Goal: Task Accomplishment & Management: Complete application form

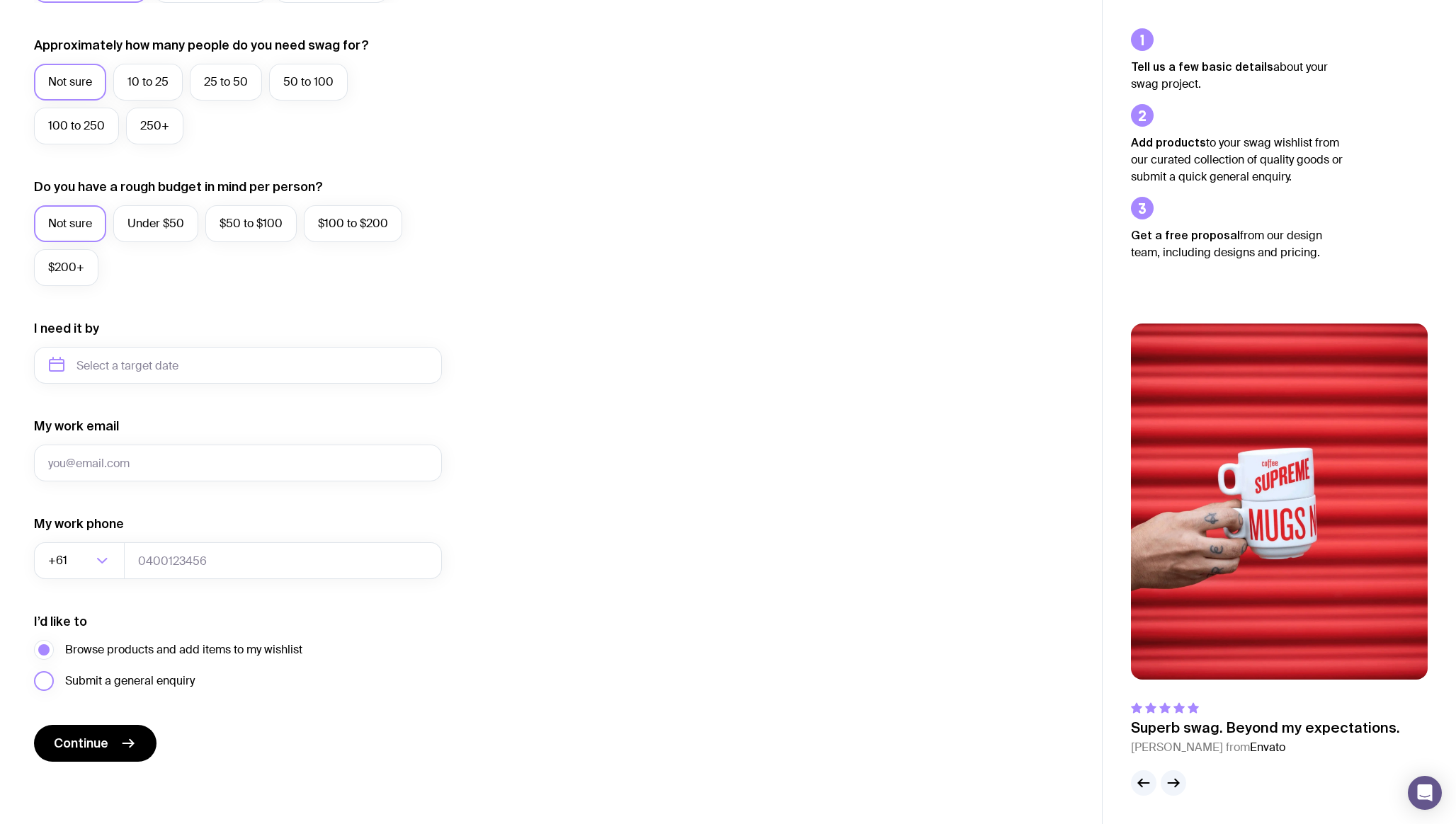
click at [141, 683] on span "Submit a general enquiry" at bounding box center [130, 681] width 130 height 17
click at [0, 0] on input "Submit a general enquiry" at bounding box center [0, 0] width 0 height 0
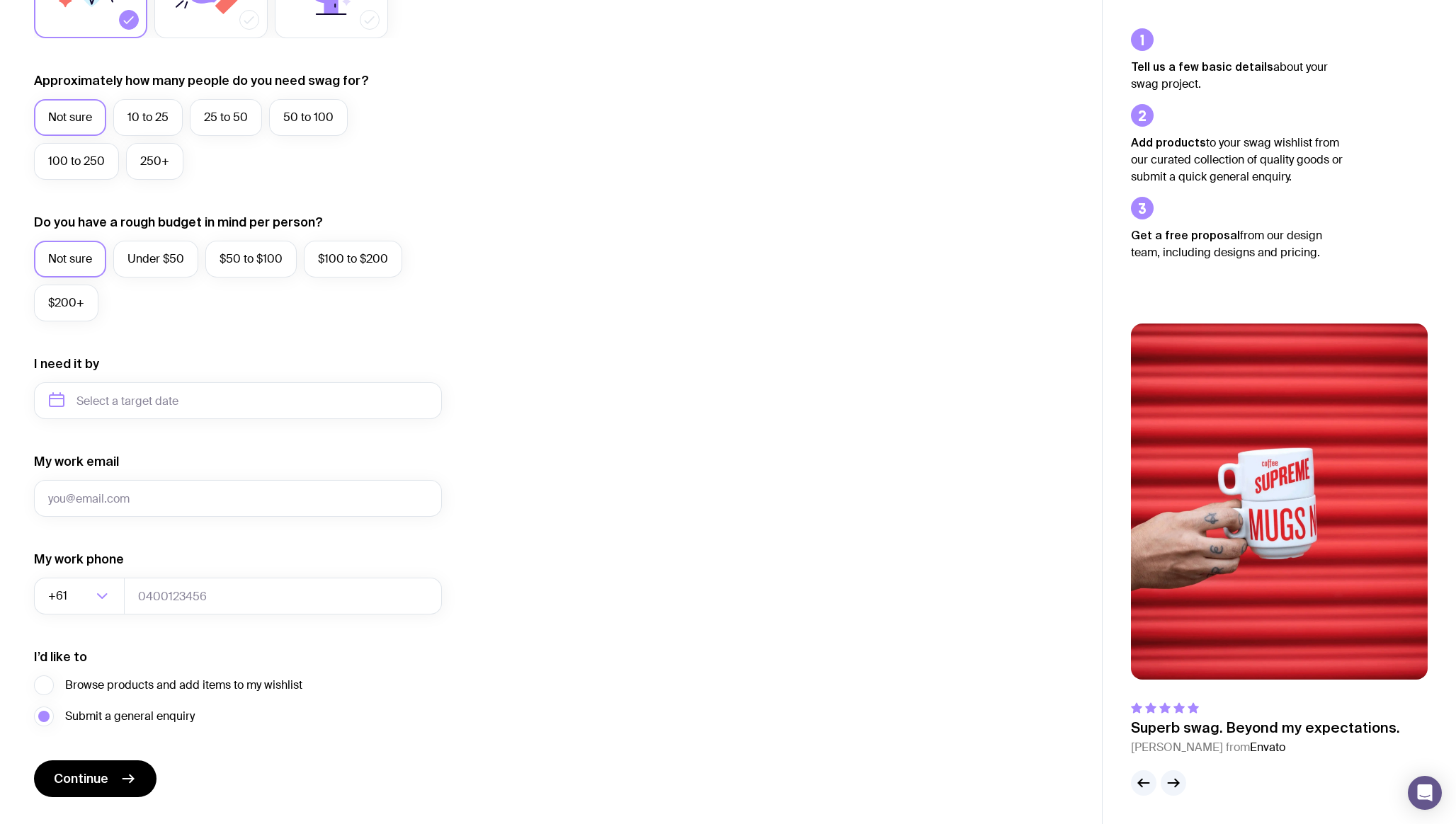
scroll to position [380, 0]
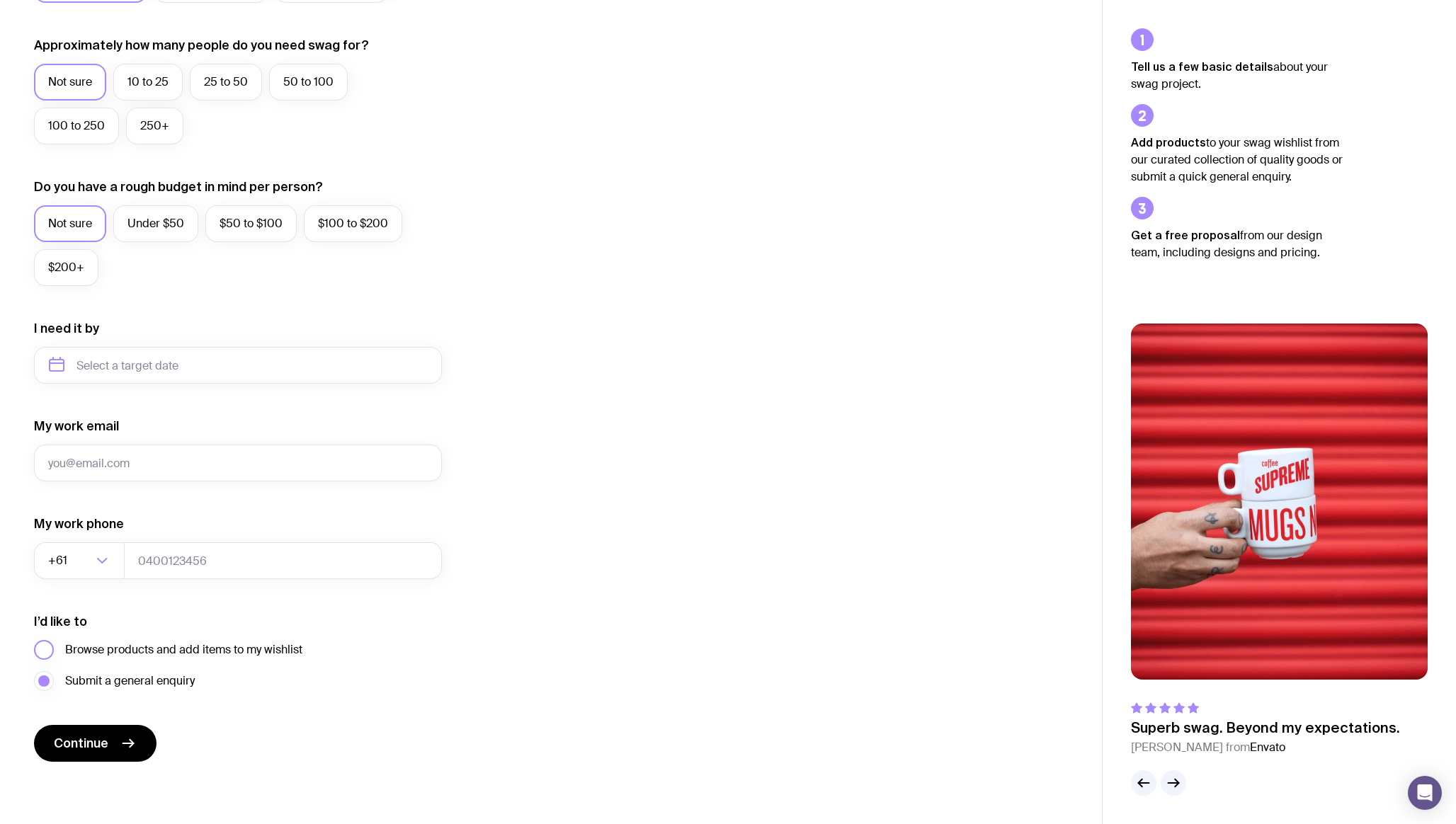
click at [259, 653] on span "Browse products and add items to my wishlist" at bounding box center [184, 650] width 237 height 17
click at [0, 0] on input "Browse products and add items to my wishlist" at bounding box center [0, 0] width 0 height 0
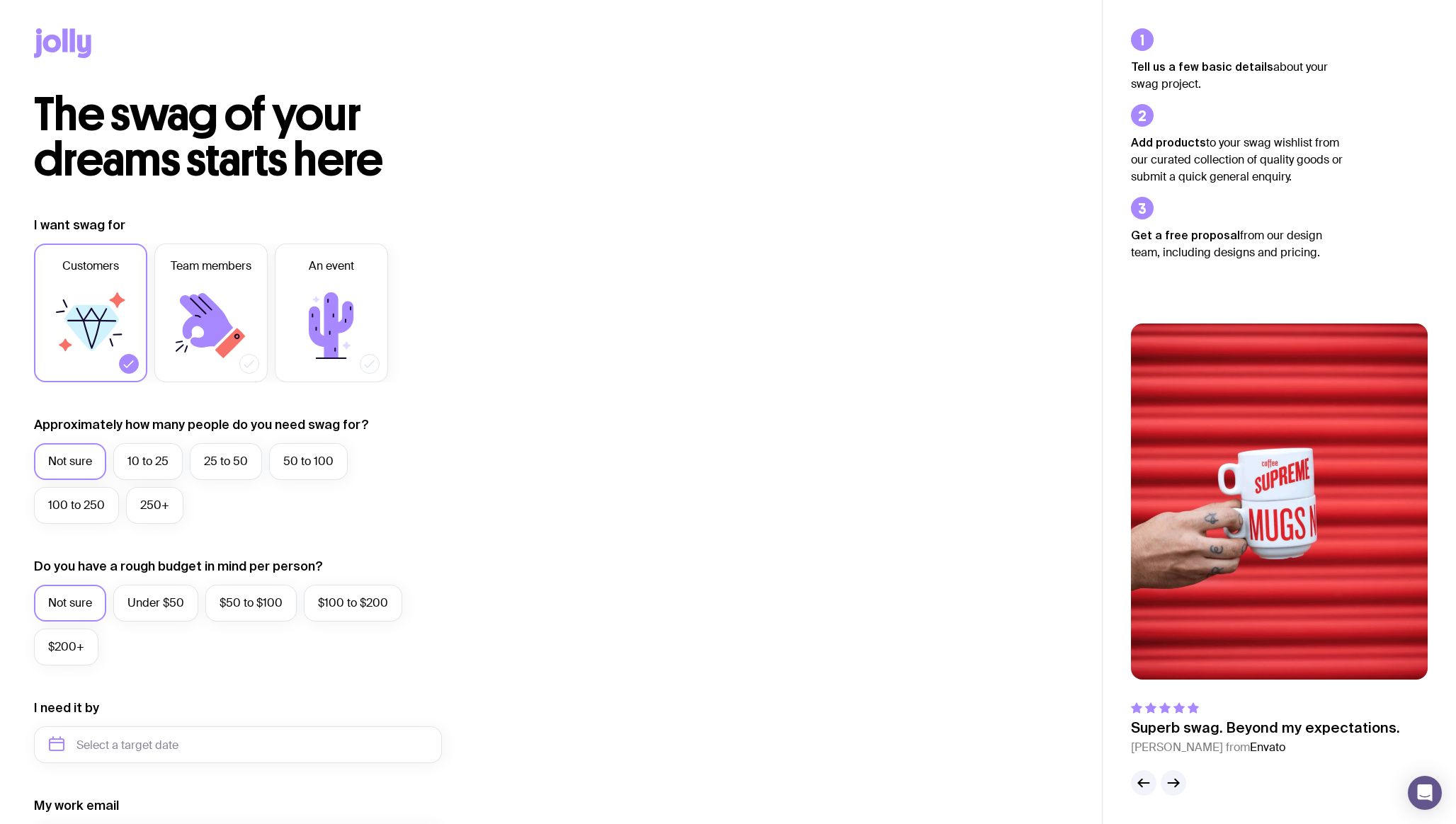
click at [86, 45] on icon at bounding box center [62, 43] width 57 height 30
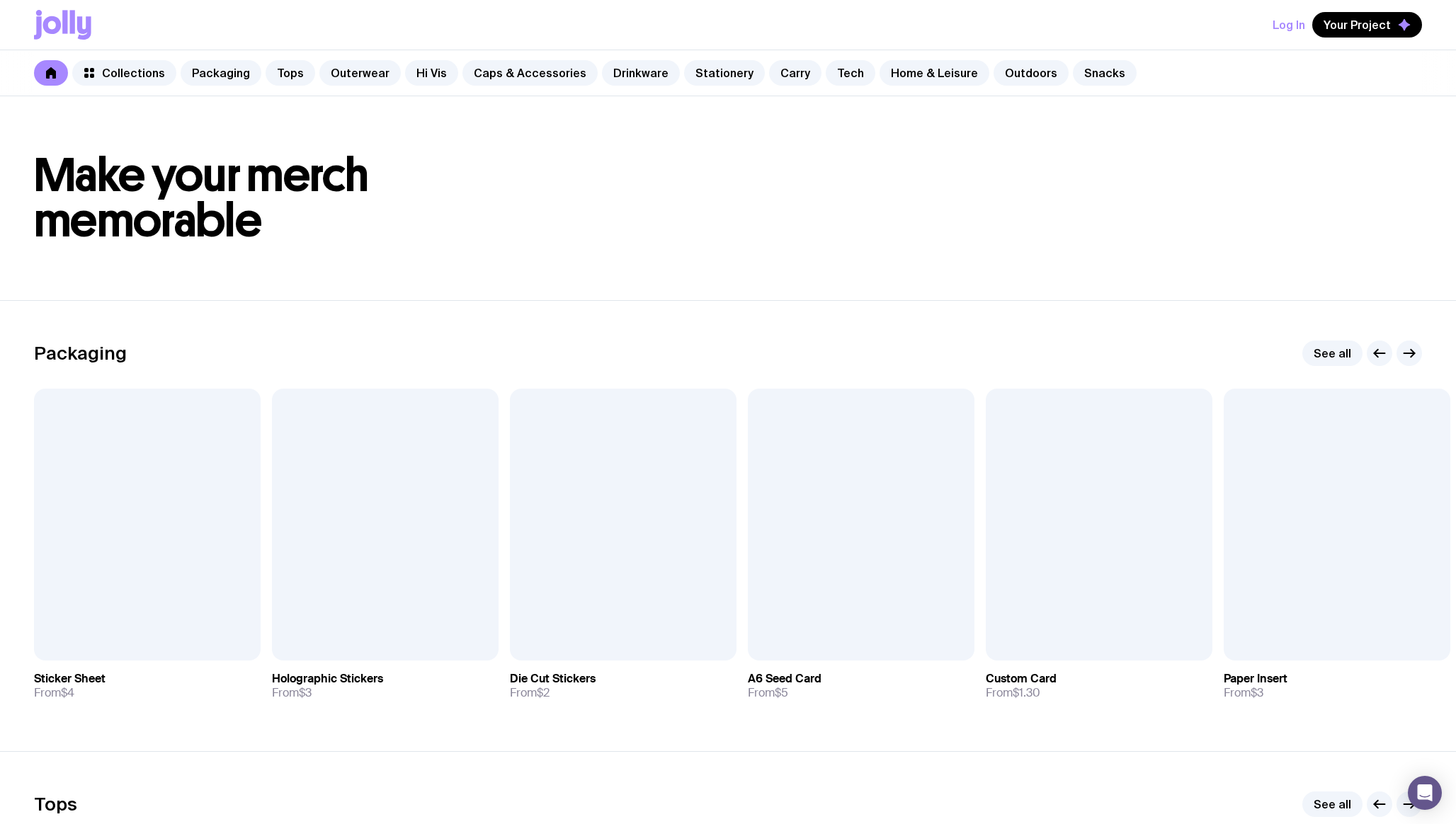
click at [1339, 57] on div "Collections Packaging Tops Outerwear Hi Vis Caps & Accessories Drinkware Statio…" at bounding box center [728, 73] width 1456 height 46
click at [1354, 33] on button "Your Project" at bounding box center [1367, 24] width 110 height 26
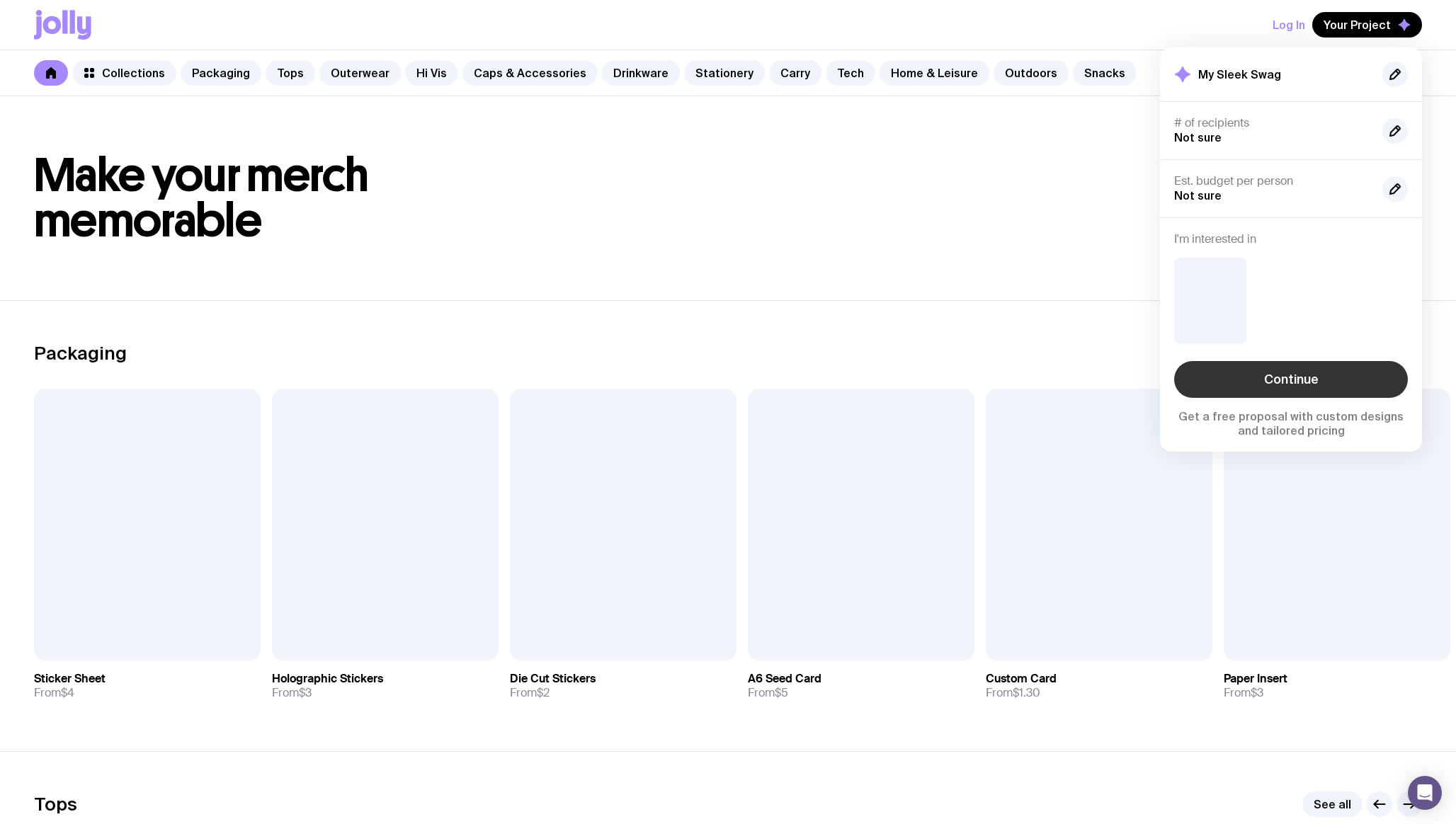
click at [1279, 379] on link "Continue" at bounding box center [1290, 379] width 234 height 37
click at [1287, 380] on link "Continue" at bounding box center [1290, 379] width 234 height 37
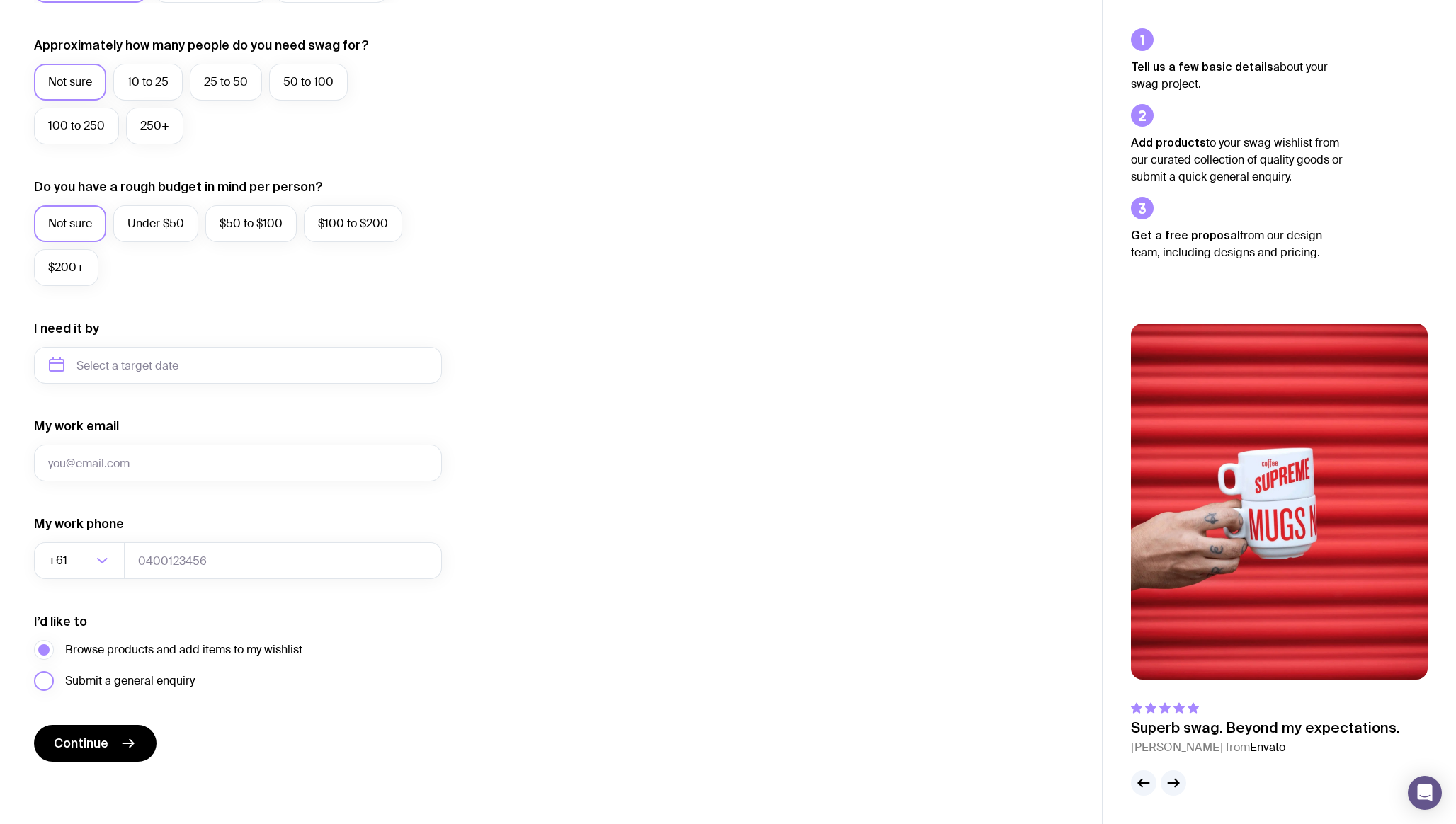
click at [151, 681] on span "Submit a general enquiry" at bounding box center [130, 681] width 130 height 17
click at [0, 0] on input "Submit a general enquiry" at bounding box center [0, 0] width 0 height 0
click at [194, 654] on span "Browse products and add items to my wishlist" at bounding box center [184, 650] width 237 height 17
click at [0, 0] on input "Browse products and add items to my wishlist" at bounding box center [0, 0] width 0 height 0
click at [105, 682] on span "Submit a general enquiry" at bounding box center [130, 681] width 130 height 17
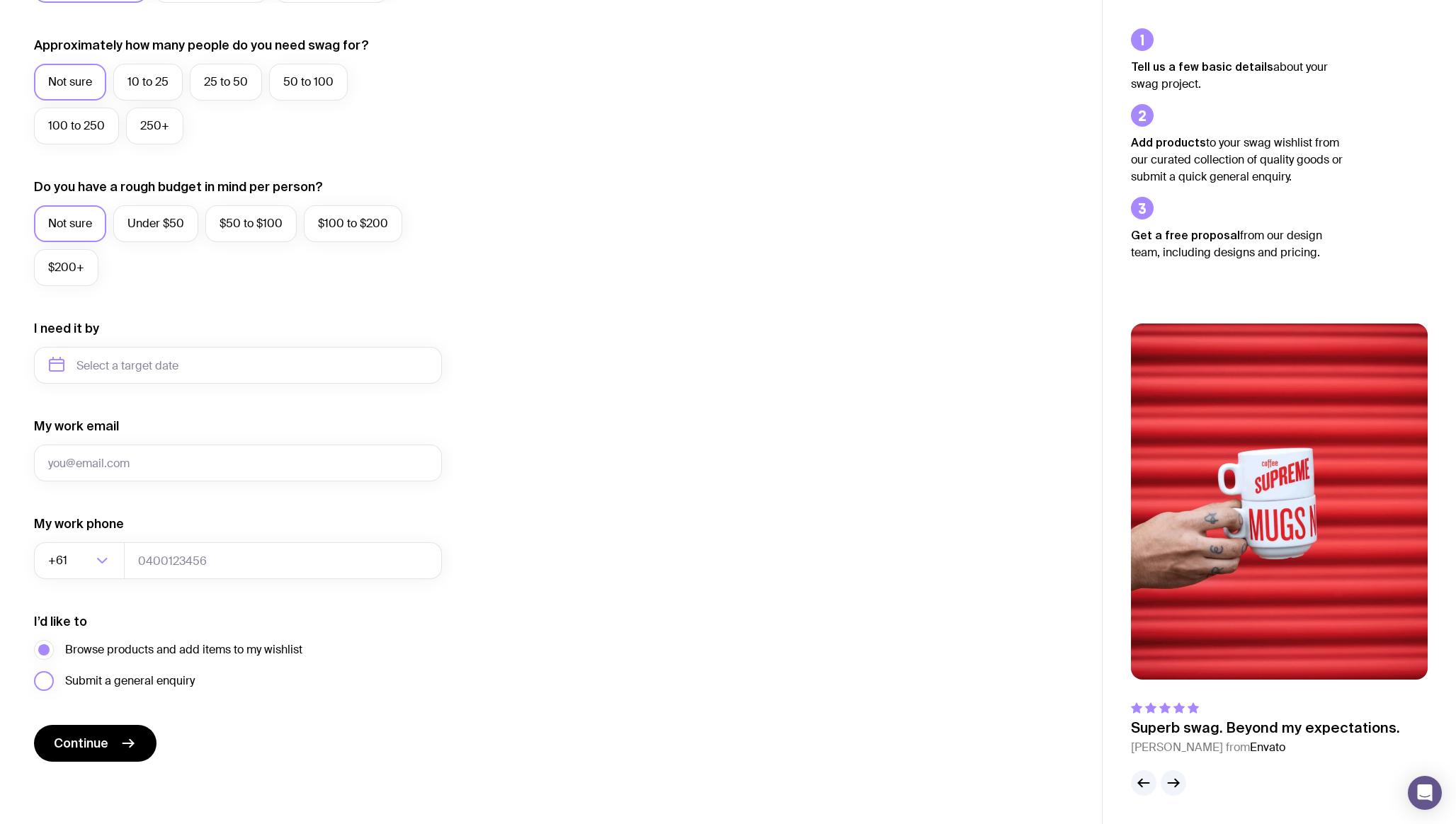
click at [0, 0] on input "Submit a general enquiry" at bounding box center [0, 0] width 0 height 0
click at [233, 648] on span "Browse products and add items to my wishlist" at bounding box center [184, 650] width 237 height 17
click at [0, 0] on input "Browse products and add items to my wishlist" at bounding box center [0, 0] width 0 height 0
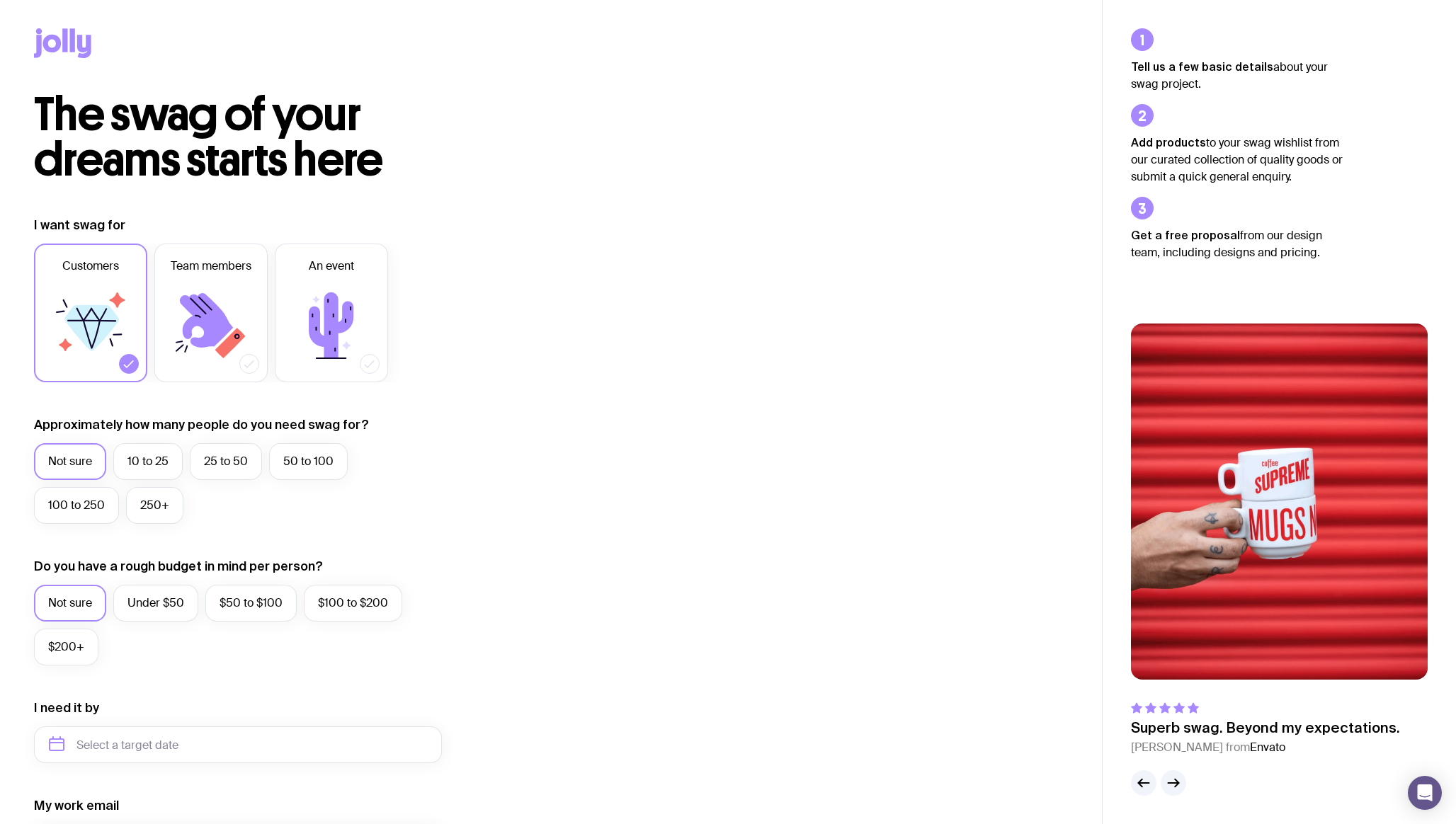
click at [76, 45] on icon at bounding box center [62, 43] width 57 height 30
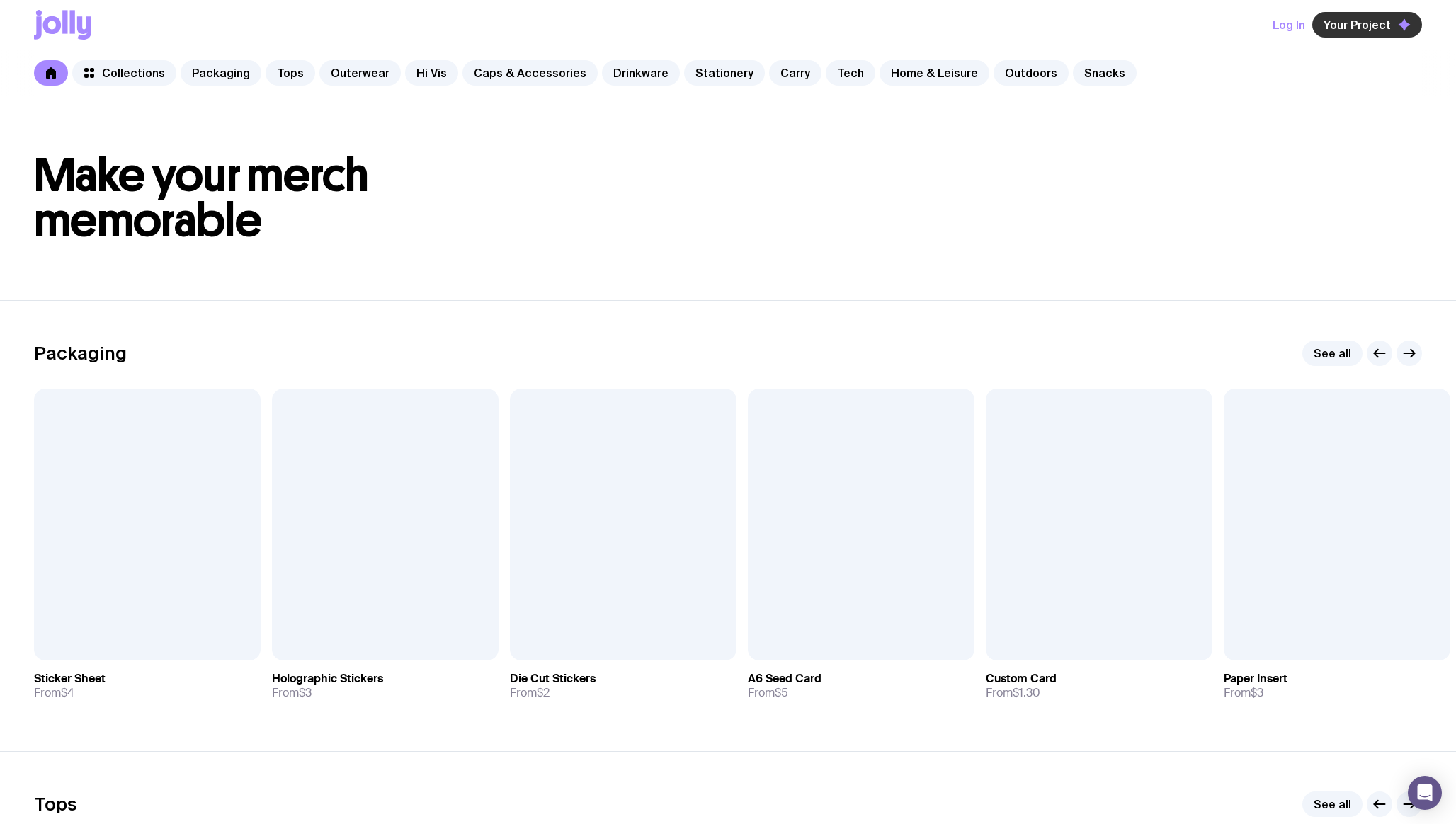
click at [1339, 27] on span "Your Project" at bounding box center [1358, 25] width 67 height 14
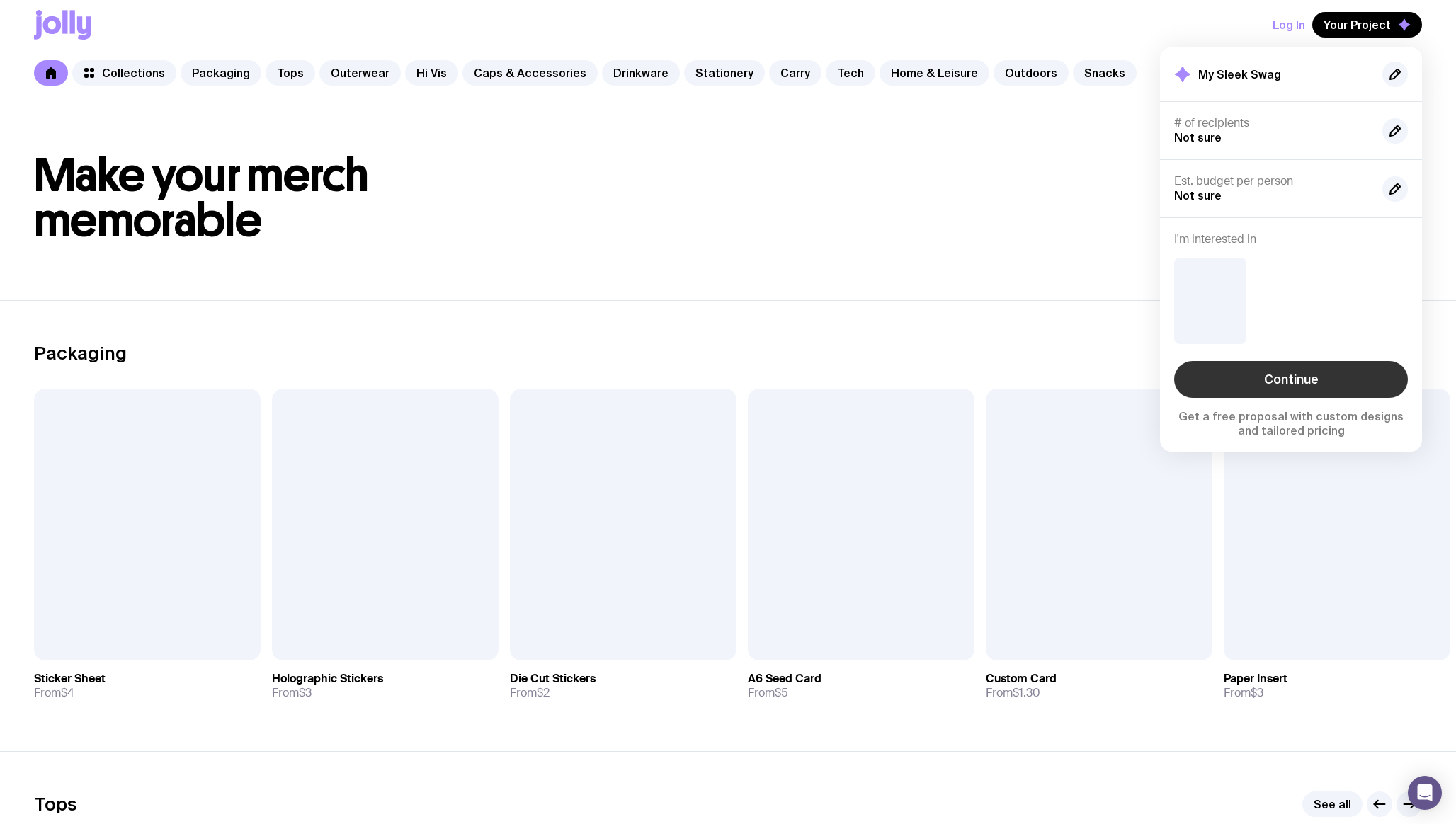
click at [1254, 383] on link "Continue" at bounding box center [1290, 379] width 234 height 37
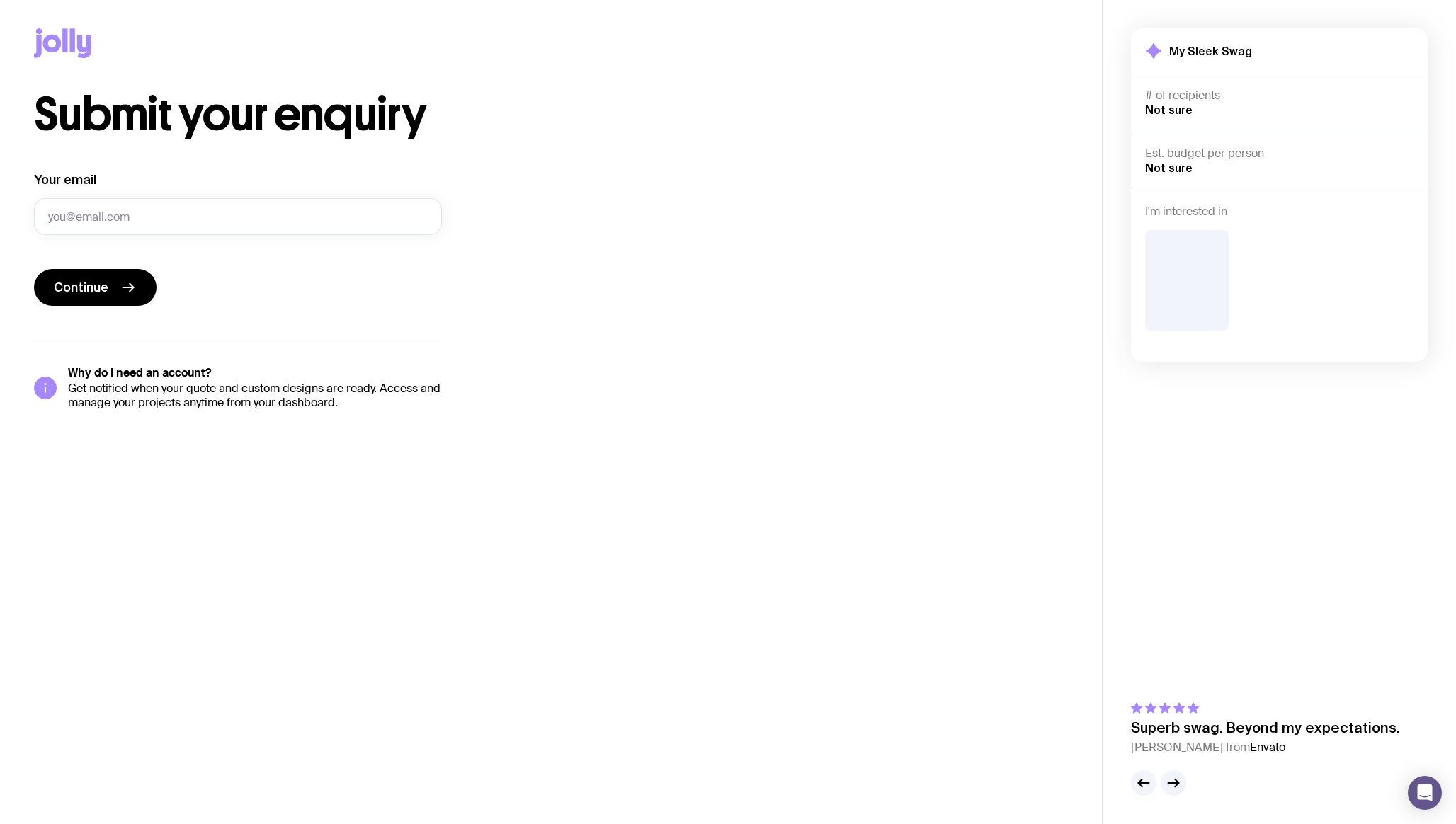
click at [68, 43] on icon at bounding box center [62, 43] width 57 height 30
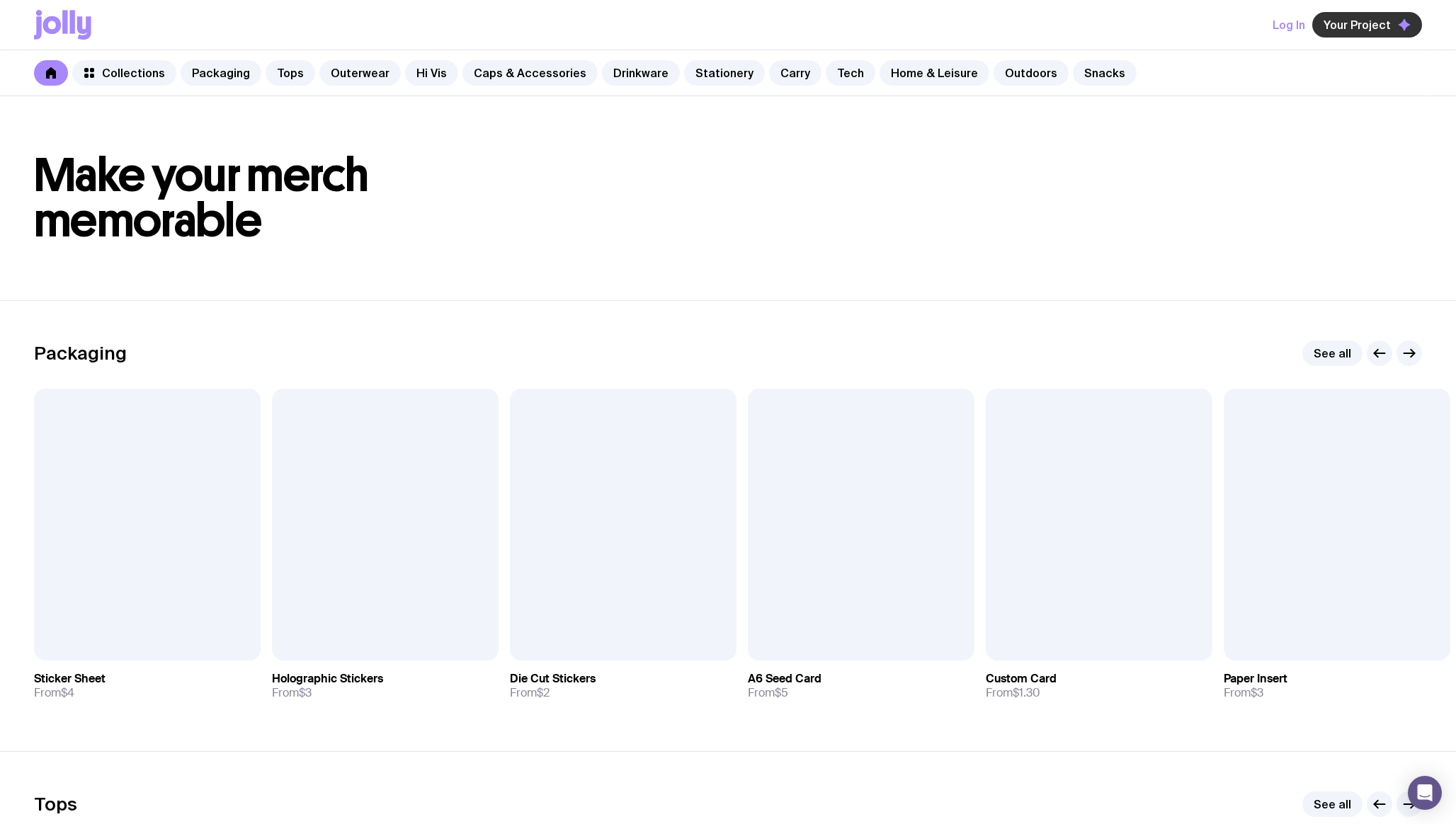
click at [1372, 24] on span "Your Project" at bounding box center [1358, 25] width 67 height 14
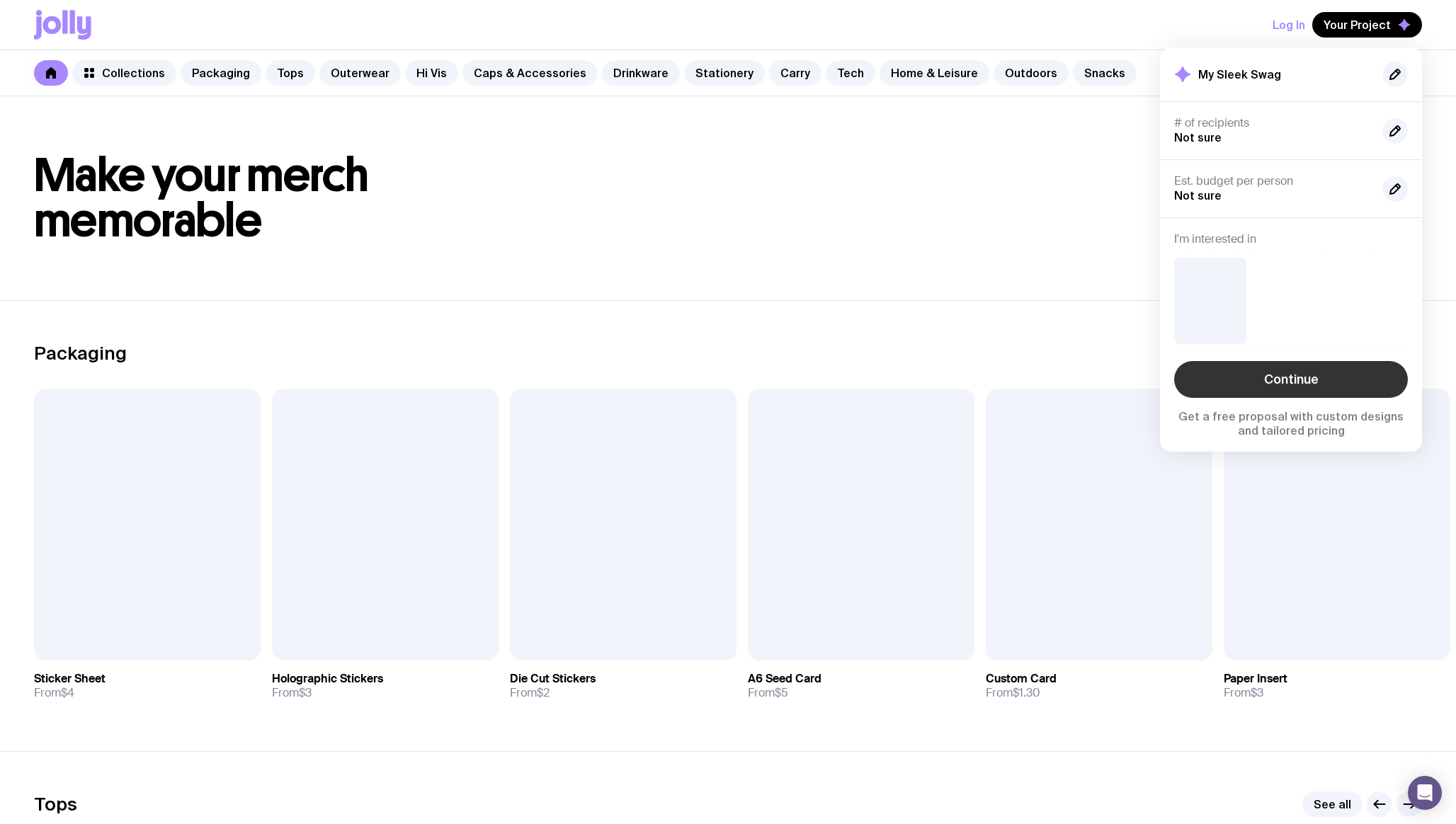
click at [1311, 383] on link "Continue" at bounding box center [1290, 379] width 234 height 37
click at [634, 288] on header "Make your merch memorable" at bounding box center [728, 198] width 1456 height 204
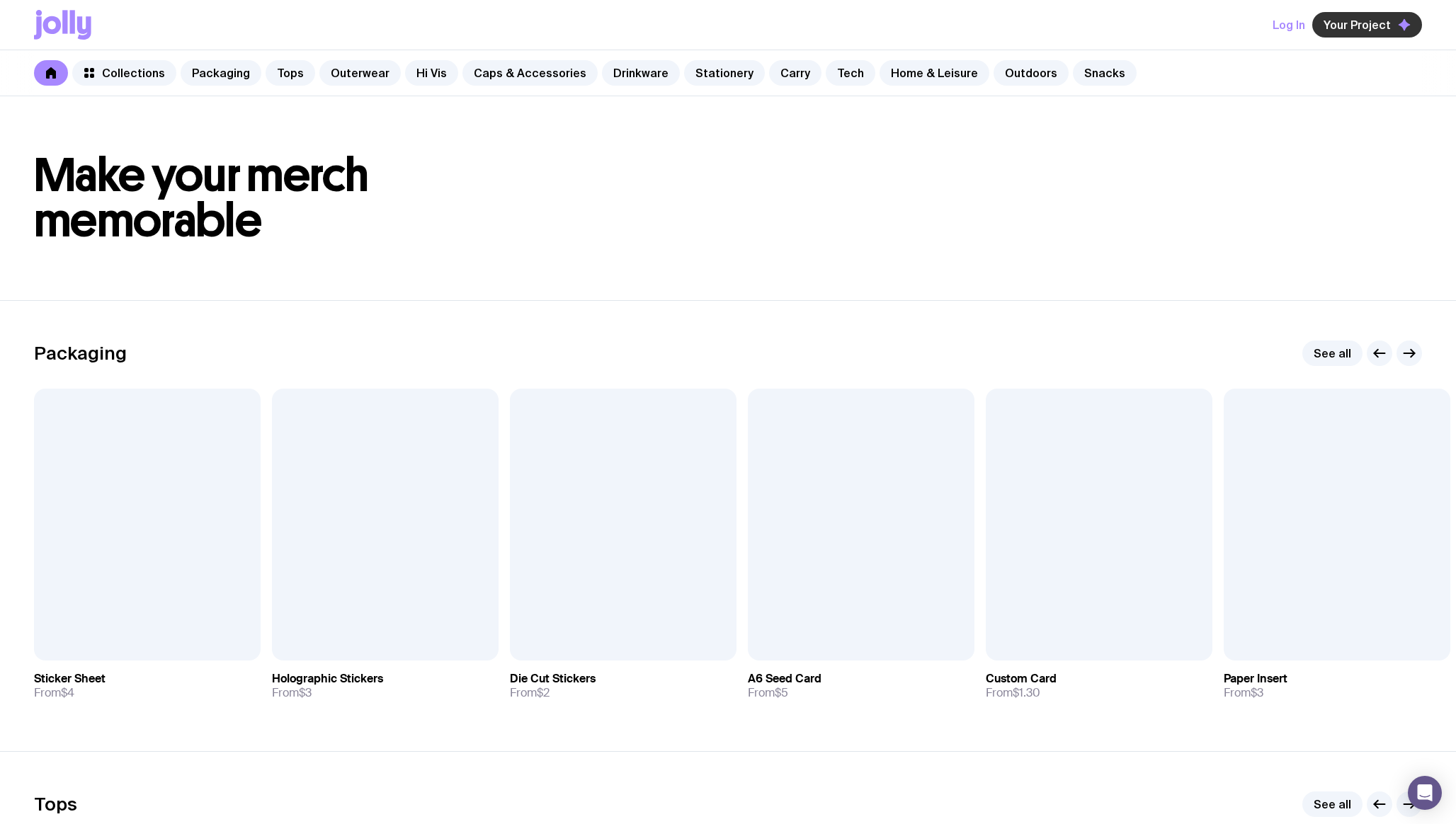
click at [1369, 22] on span "Your Project" at bounding box center [1358, 25] width 67 height 14
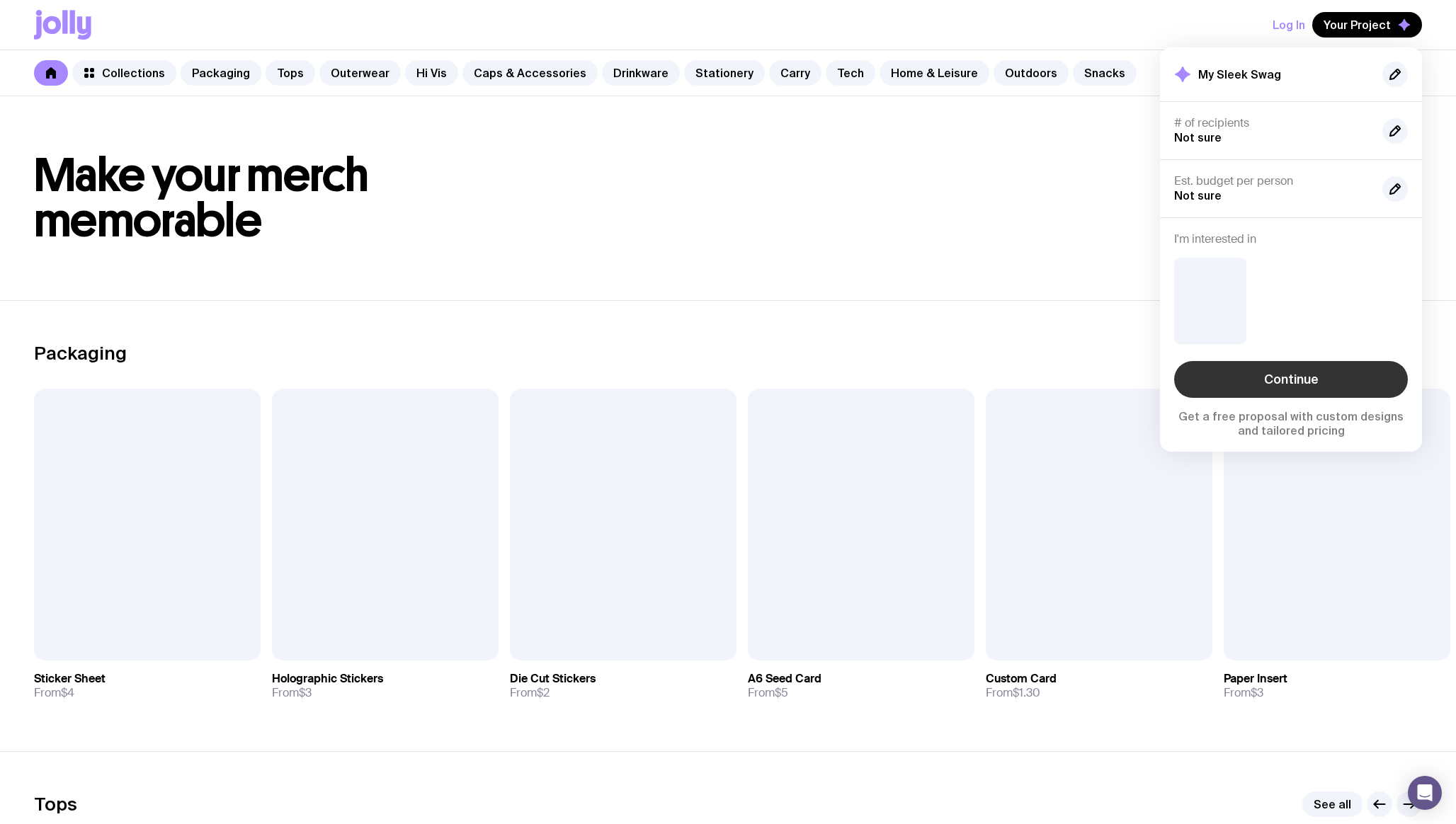
click at [1281, 373] on link "Continue" at bounding box center [1290, 379] width 234 height 37
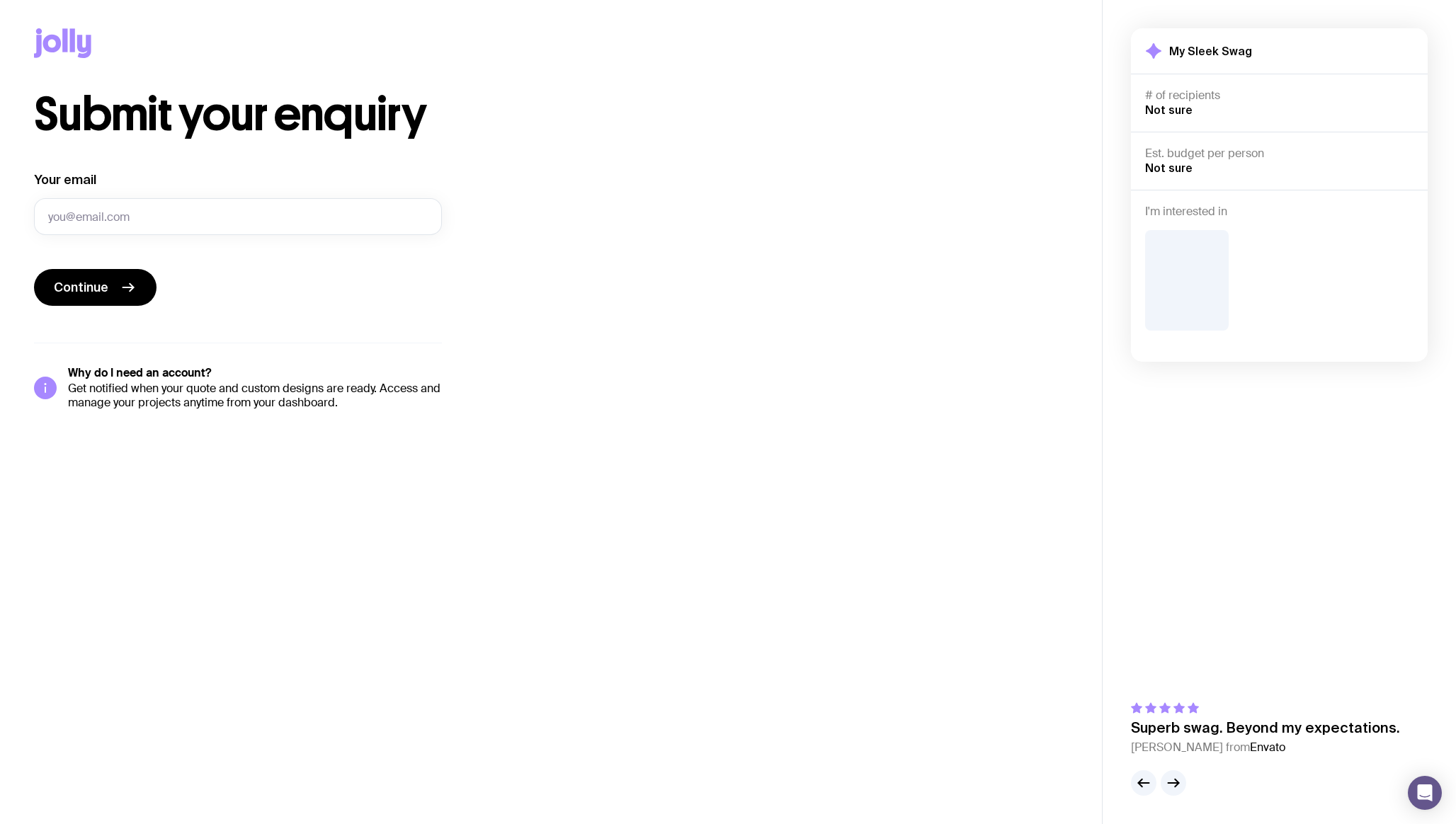
click at [55, 35] on icon at bounding box center [52, 43] width 19 height 18
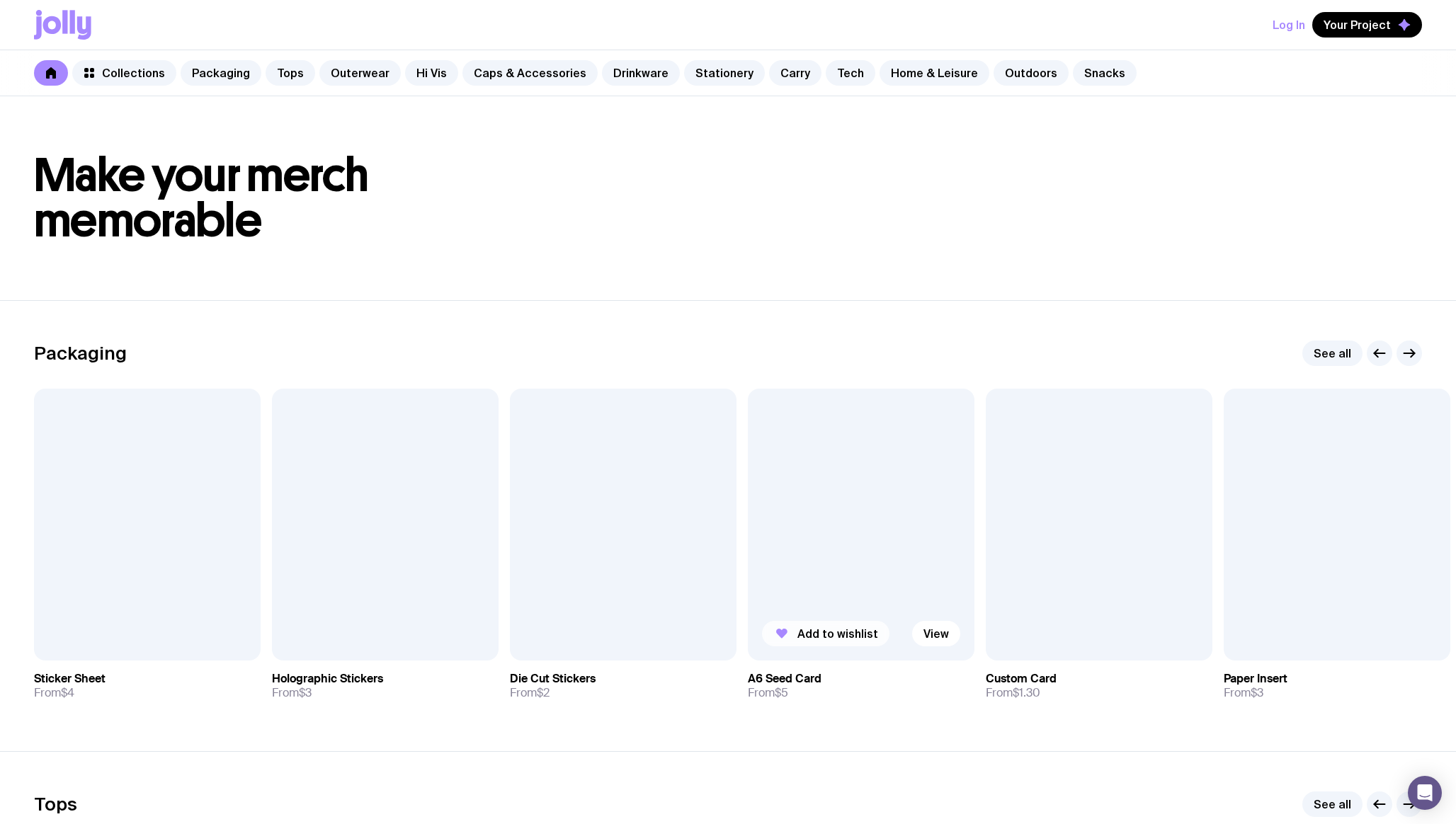
click at [812, 631] on span "Add to wishlist" at bounding box center [837, 633] width 80 height 14
click at [1355, 26] on span "Your Project" at bounding box center [1358, 25] width 67 height 14
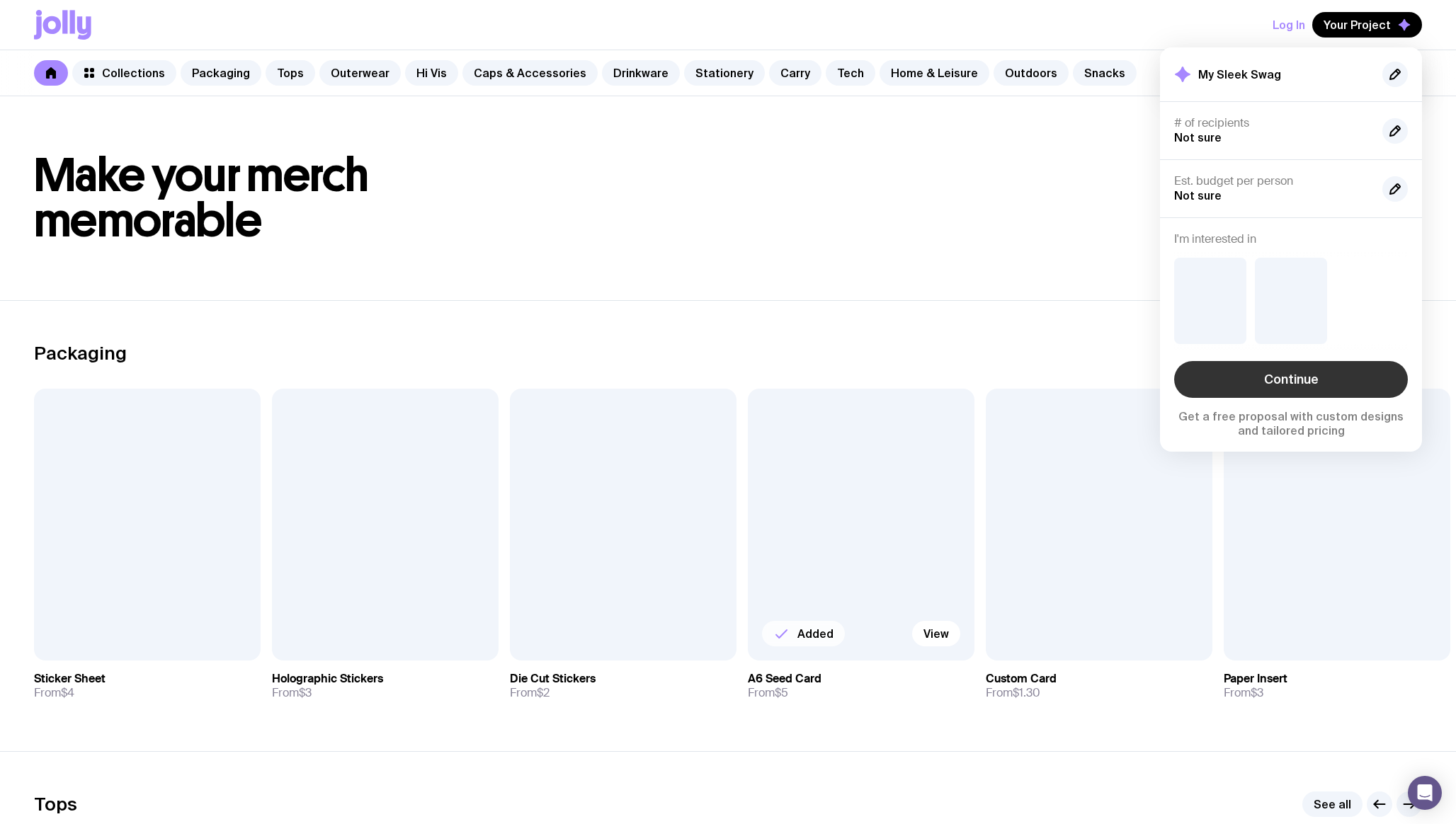
click at [1305, 384] on link "Continue" at bounding box center [1290, 379] width 234 height 37
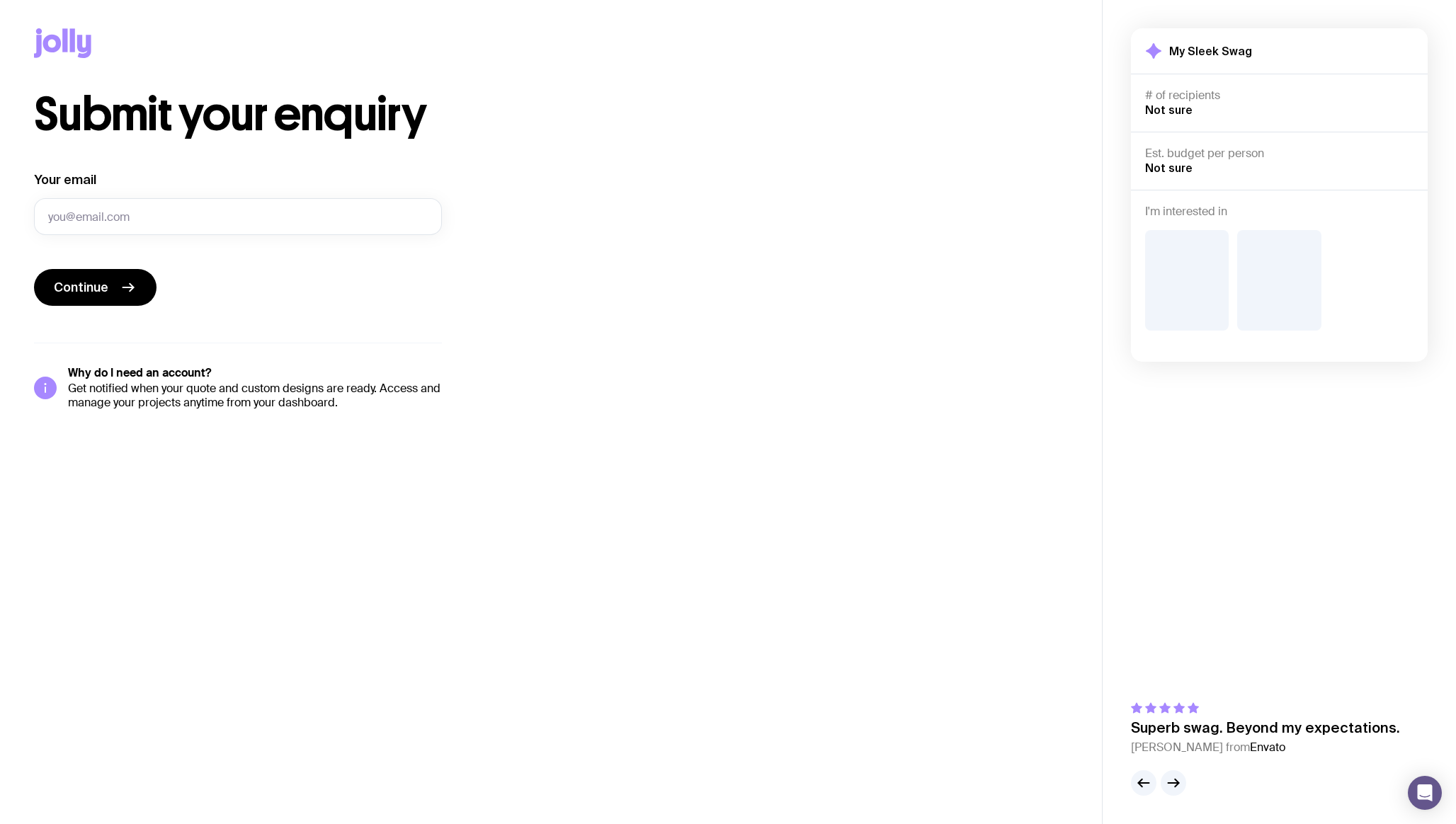
click at [56, 33] on icon at bounding box center [62, 43] width 57 height 30
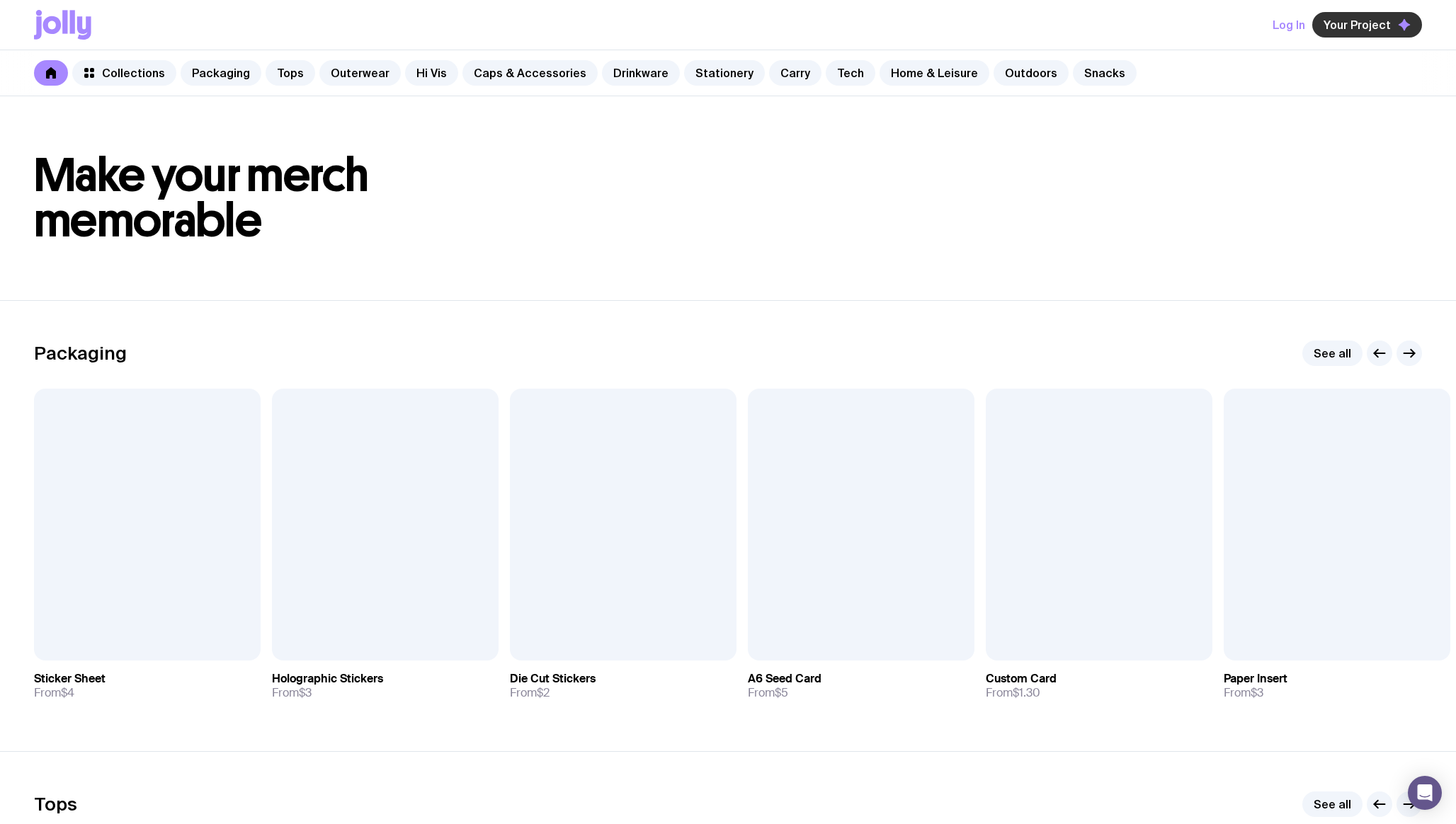
click at [1347, 25] on span "Your Project" at bounding box center [1358, 25] width 67 height 14
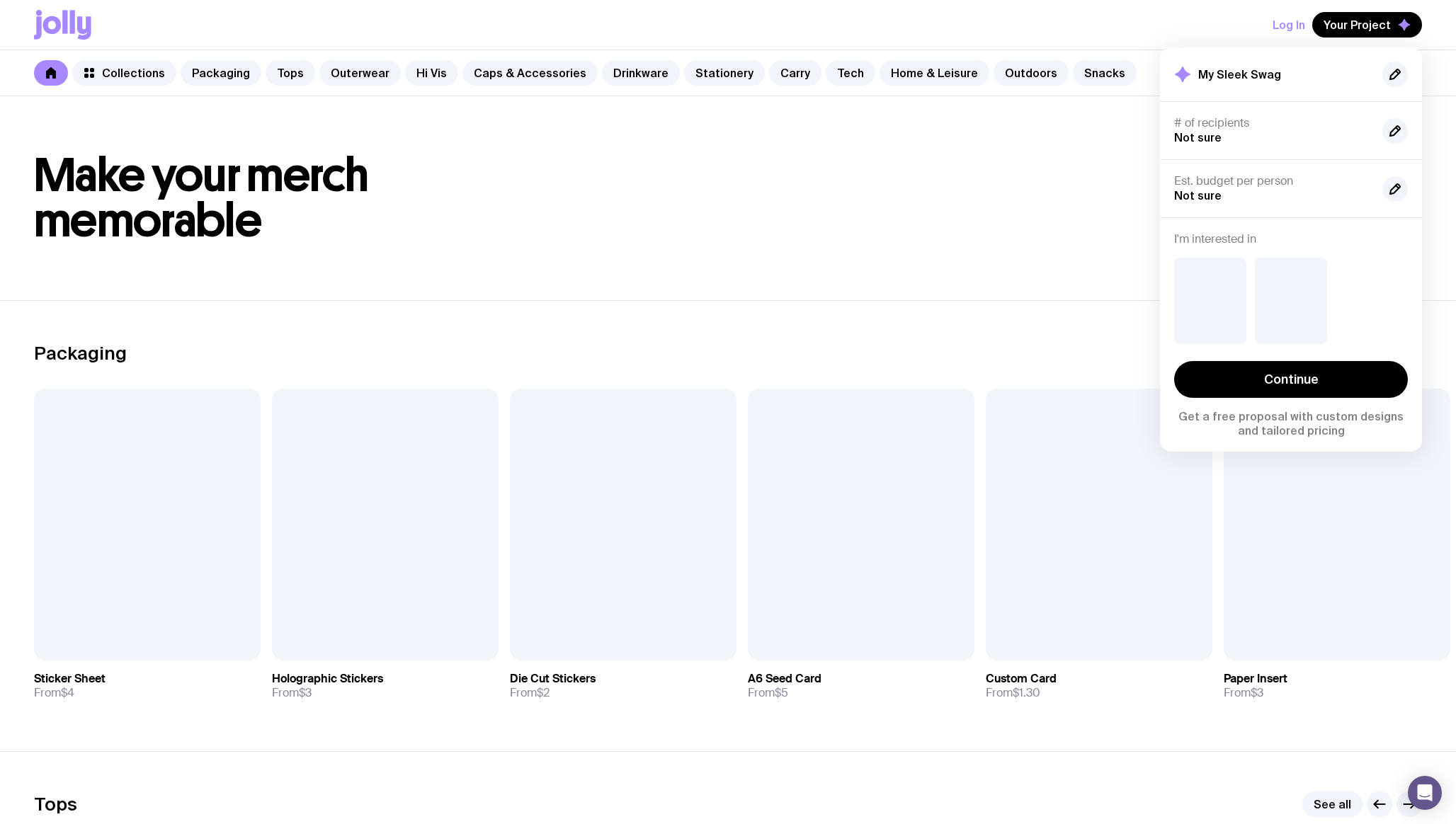
click at [767, 244] on header "Make your merch memorable" at bounding box center [728, 198] width 1456 height 204
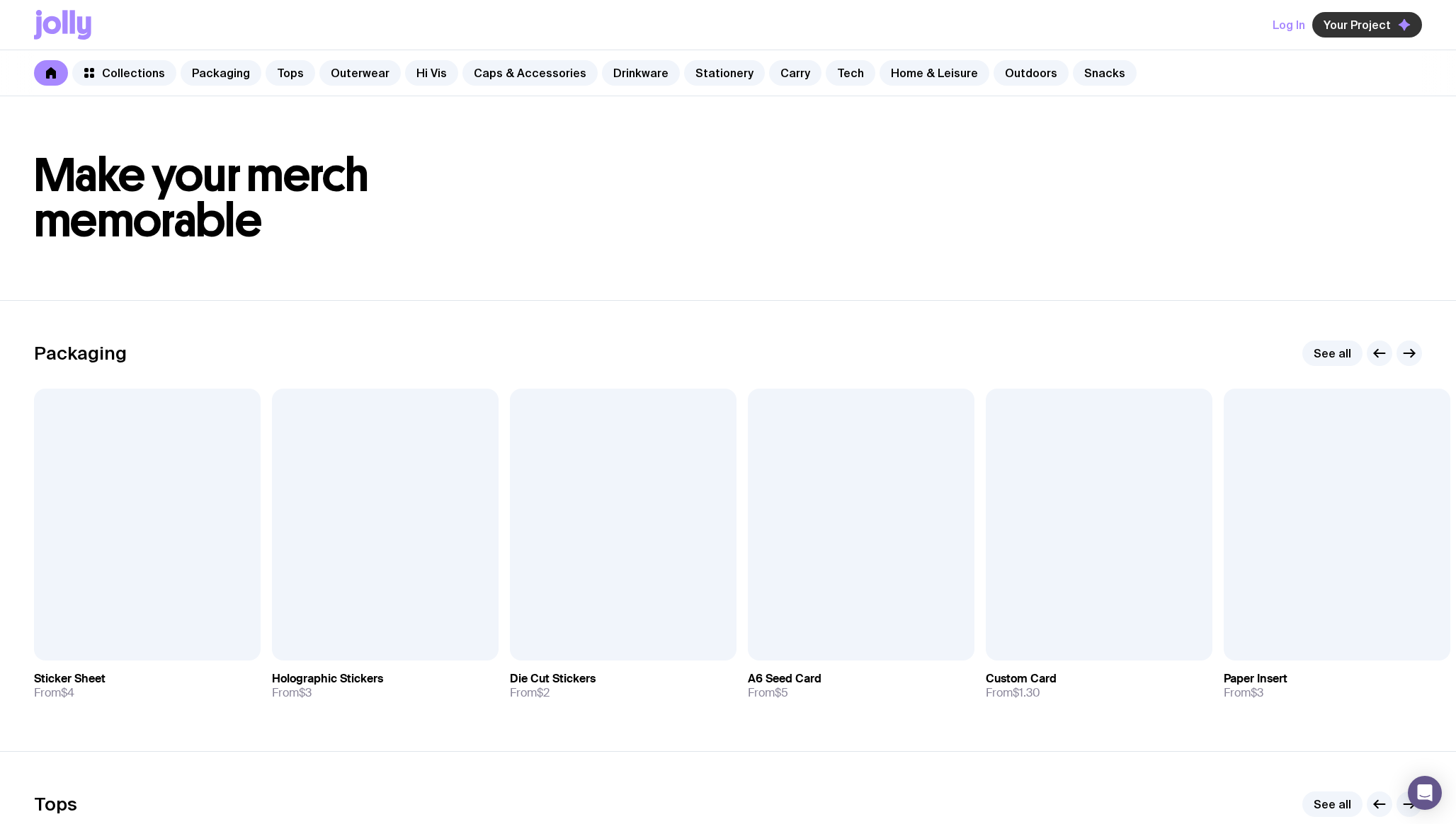
click at [1361, 21] on span "Your Project" at bounding box center [1358, 25] width 67 height 14
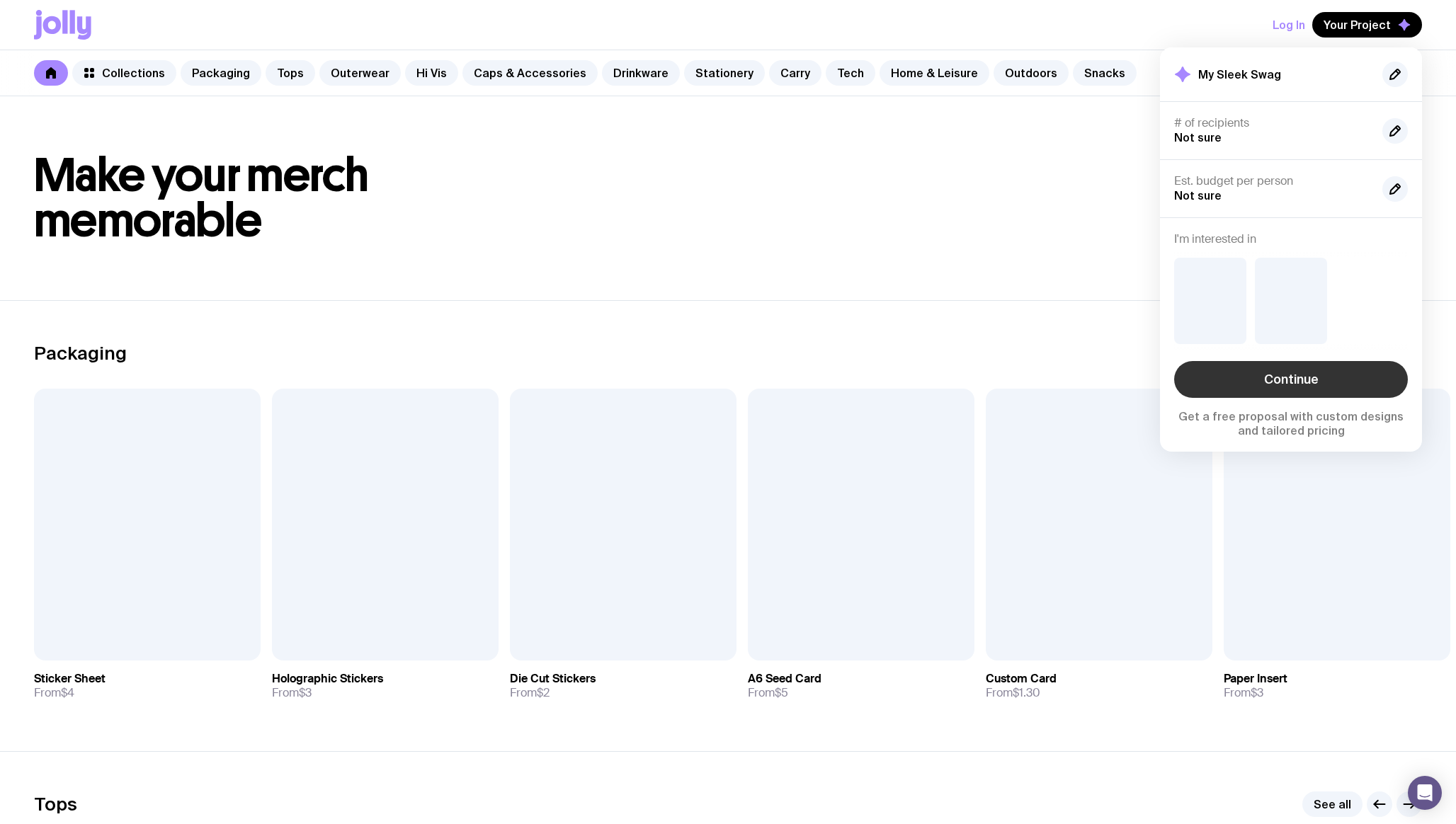
click at [1262, 376] on link "Continue" at bounding box center [1290, 379] width 234 height 37
click at [1278, 386] on link "Continue" at bounding box center [1290, 379] width 234 height 37
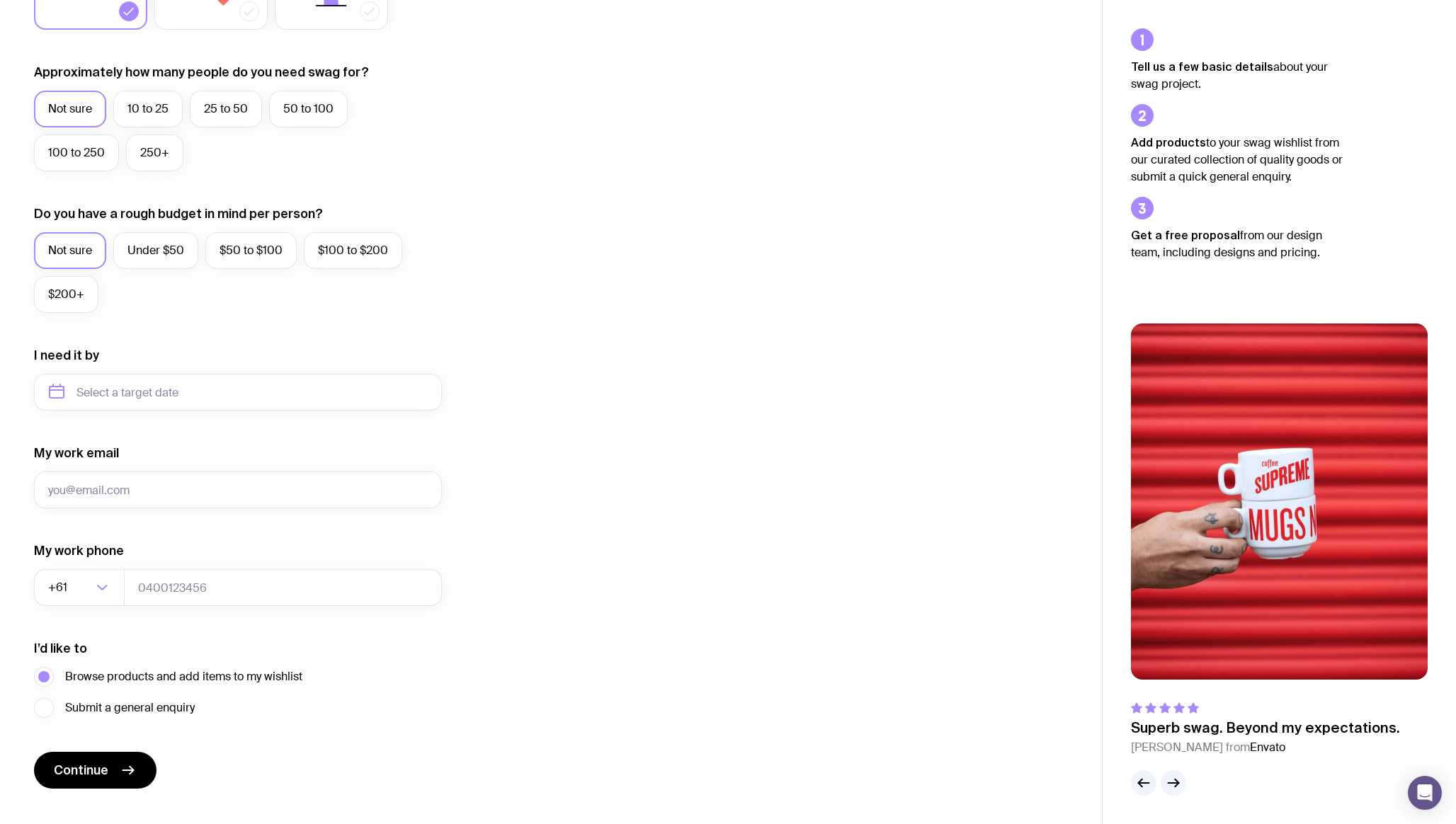
scroll to position [380, 0]
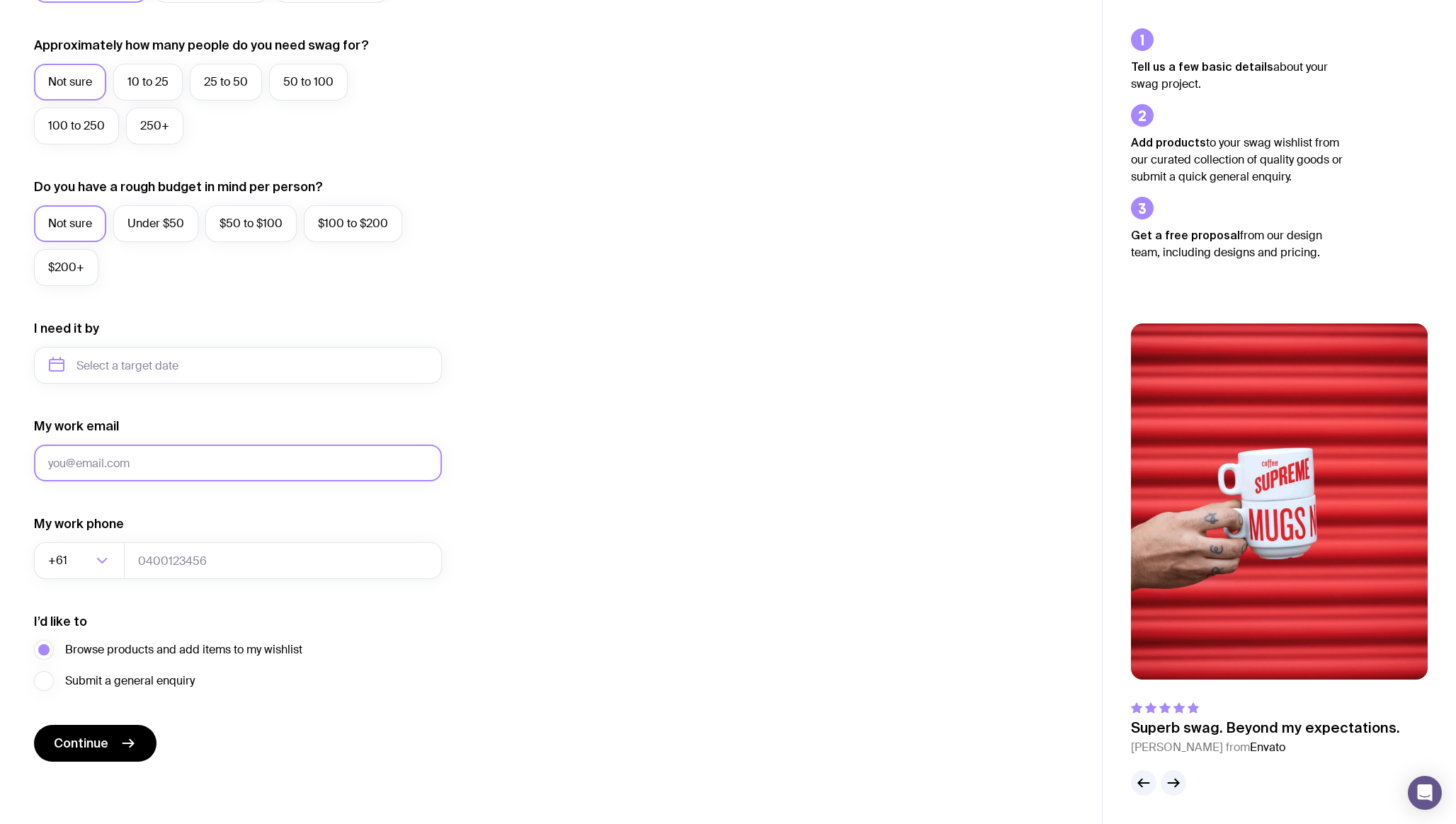
click at [262, 459] on input "My work email" at bounding box center [238, 462] width 408 height 37
click at [648, 516] on div "I want swag for Customers Team members An event Approximately how many people d…" at bounding box center [551, 299] width 1034 height 925
click at [185, 470] on input "My work email" at bounding box center [238, 462] width 408 height 37
click at [305, 558] on input "tel" at bounding box center [283, 560] width 318 height 37
click at [157, 681] on span "Submit a general enquiry" at bounding box center [130, 681] width 130 height 17
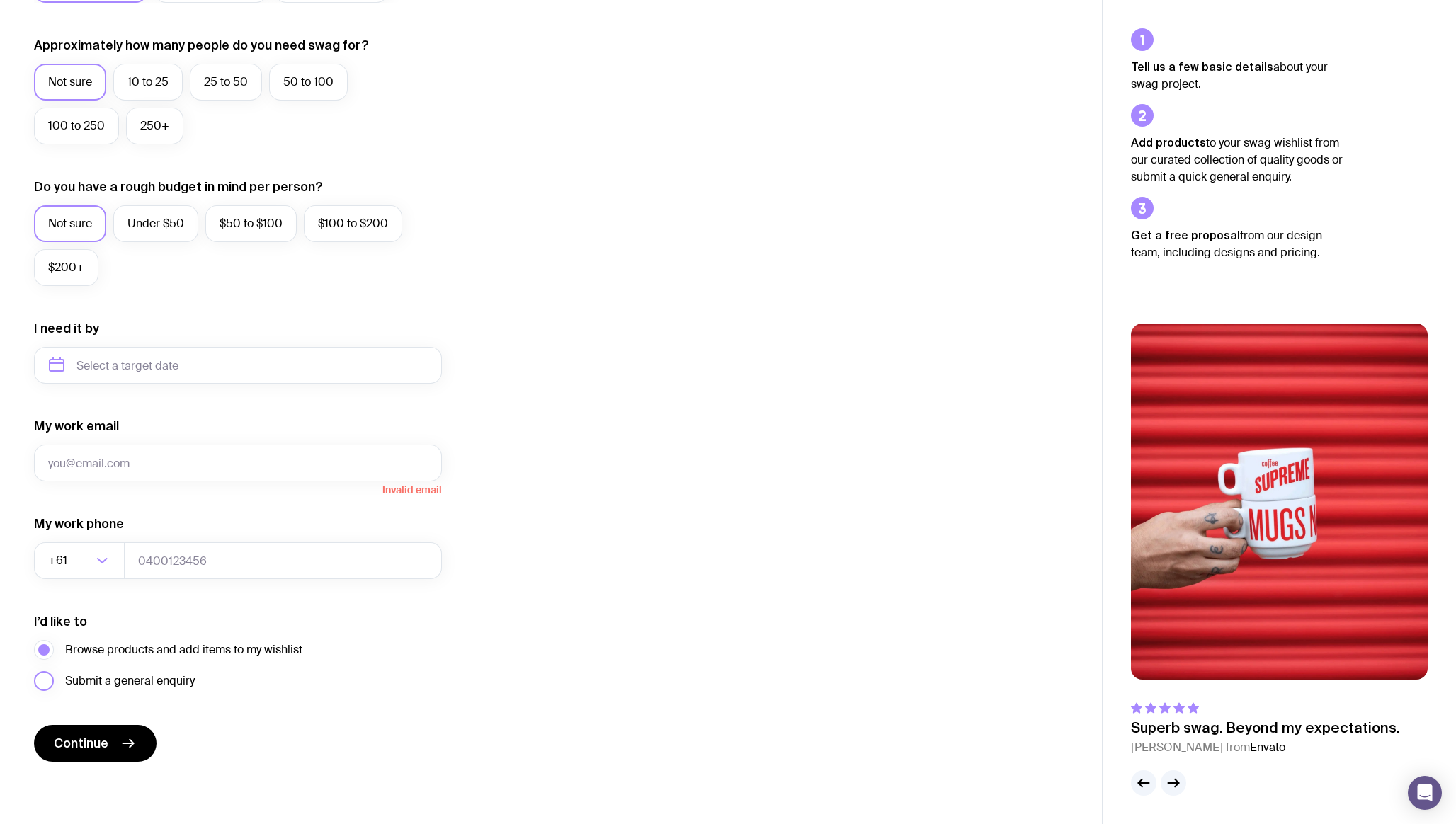
click at [0, 0] on input "Submit a general enquiry" at bounding box center [0, 0] width 0 height 0
click at [178, 648] on span "Browse products and add items to my wishlist" at bounding box center [184, 650] width 237 height 17
click at [0, 0] on input "Browse products and add items to my wishlist" at bounding box center [0, 0] width 0 height 0
click at [159, 683] on span "Submit a general enquiry" at bounding box center [130, 681] width 130 height 17
click at [0, 0] on input "Submit a general enquiry" at bounding box center [0, 0] width 0 height 0
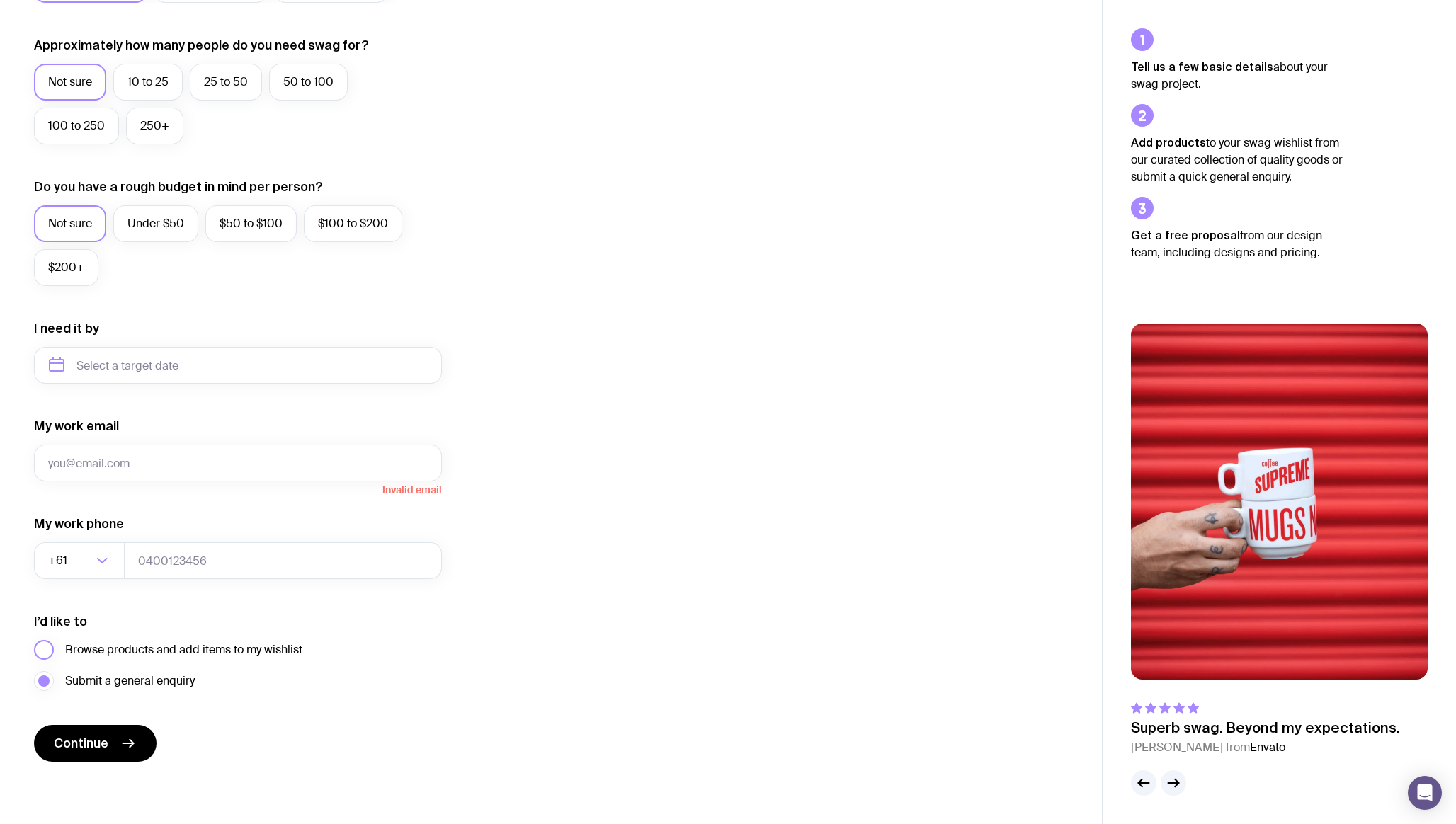
click at [173, 643] on span "Browse products and add items to my wishlist" at bounding box center [184, 650] width 237 height 17
click at [0, 0] on input "Browse products and add items to my wishlist" at bounding box center [0, 0] width 0 height 0
click at [163, 684] on span "Submit a general enquiry" at bounding box center [130, 681] width 130 height 17
click at [0, 0] on input "Submit a general enquiry" at bounding box center [0, 0] width 0 height 0
click at [178, 654] on span "Browse products and add items to my wishlist" at bounding box center [184, 650] width 237 height 17
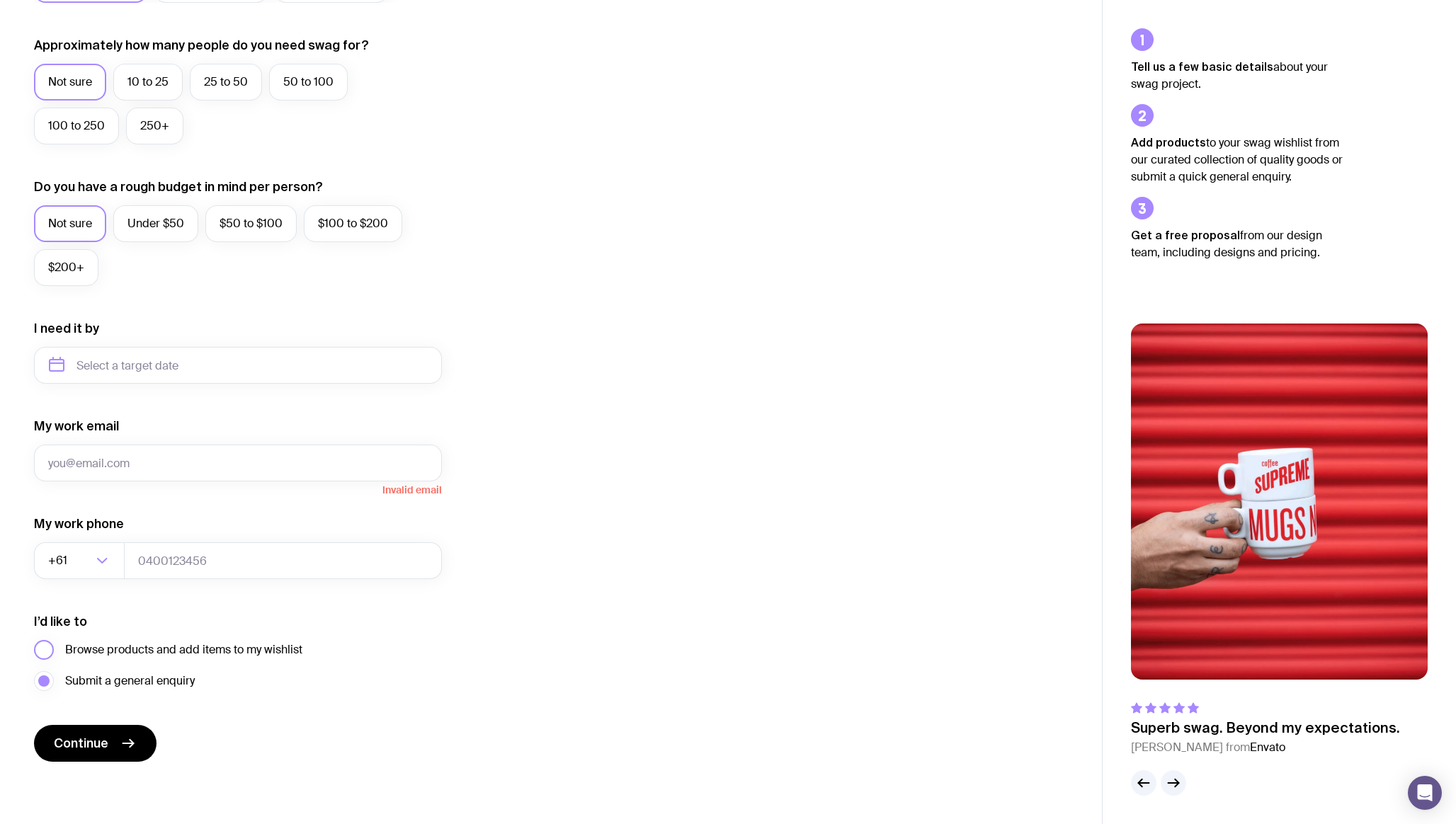
click at [0, 0] on input "Browse products and add items to my wishlist" at bounding box center [0, 0] width 0 height 0
click at [177, 681] on span "Submit a general enquiry" at bounding box center [130, 681] width 130 height 17
click at [0, 0] on input "Submit a general enquiry" at bounding box center [0, 0] width 0 height 0
click at [191, 647] on span "Browse products and add items to my wishlist" at bounding box center [184, 650] width 237 height 17
click at [0, 0] on input "Browse products and add items to my wishlist" at bounding box center [0, 0] width 0 height 0
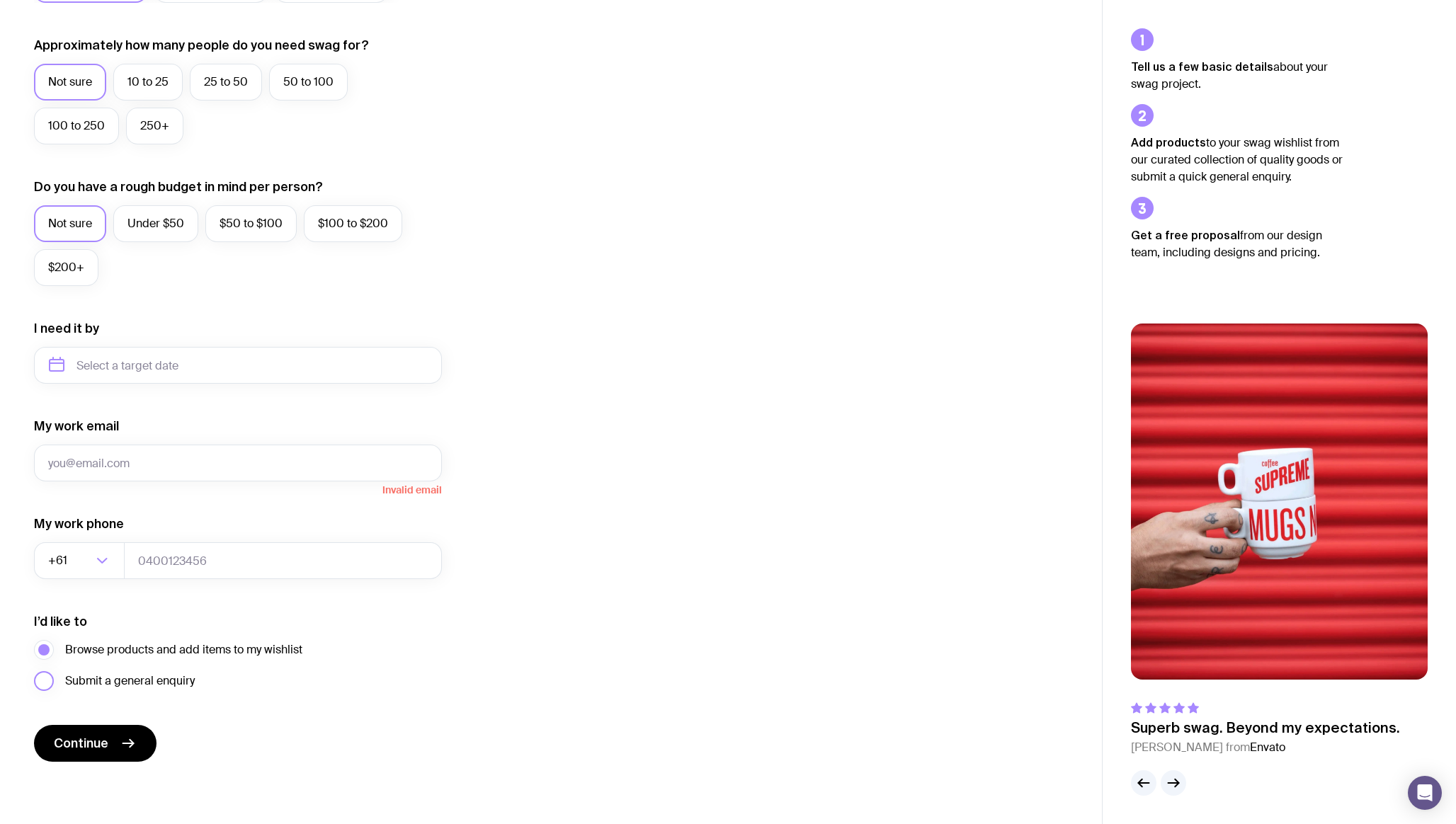
click at [171, 679] on span "Submit a general enquiry" at bounding box center [130, 681] width 130 height 17
click at [0, 0] on input "Submit a general enquiry" at bounding box center [0, 0] width 0 height 0
click at [225, 653] on span "Browse products and add items to my wishlist" at bounding box center [184, 650] width 237 height 17
click at [0, 0] on input "Browse products and add items to my wishlist" at bounding box center [0, 0] width 0 height 0
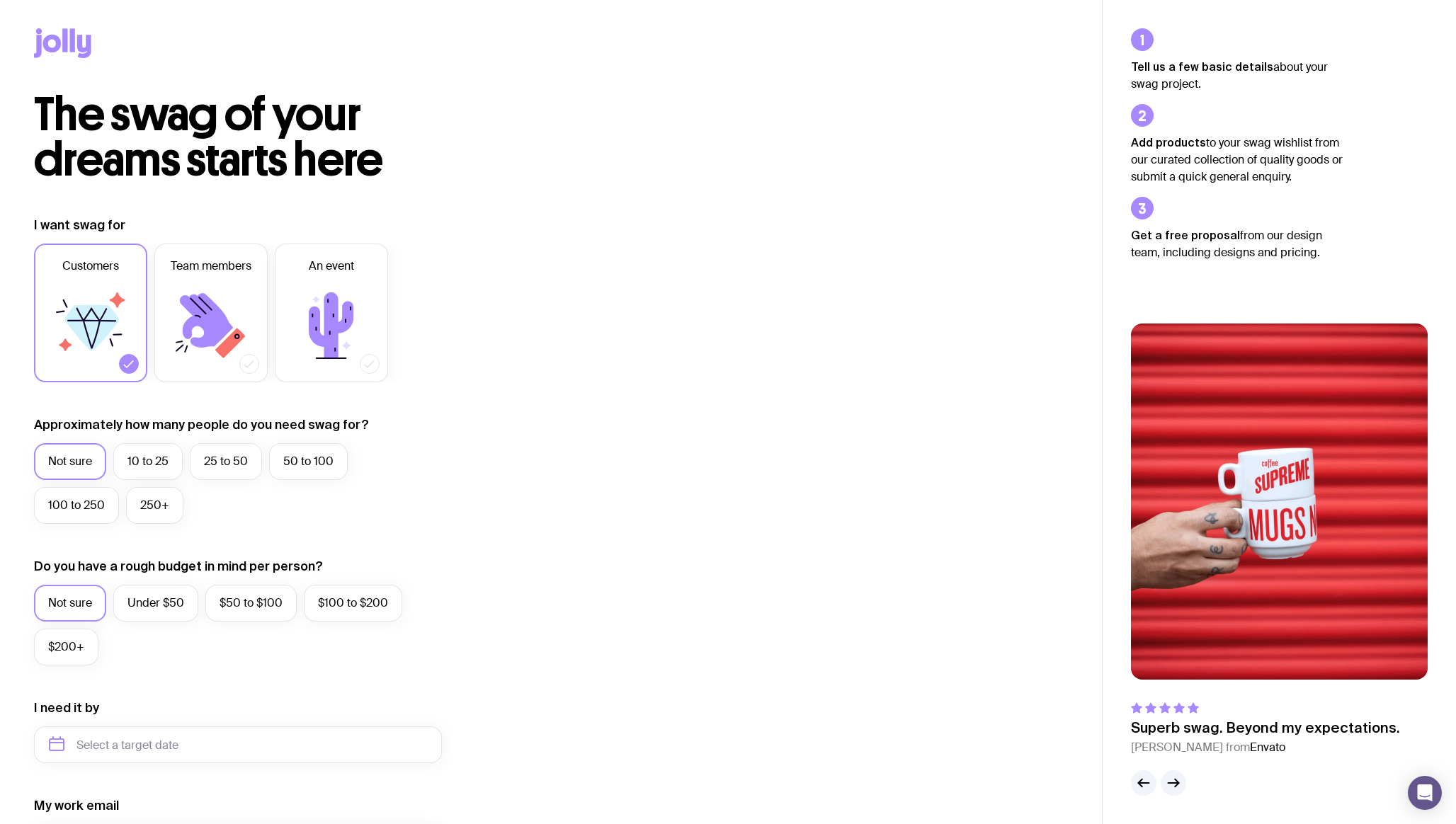
click at [59, 33] on icon at bounding box center [62, 43] width 57 height 30
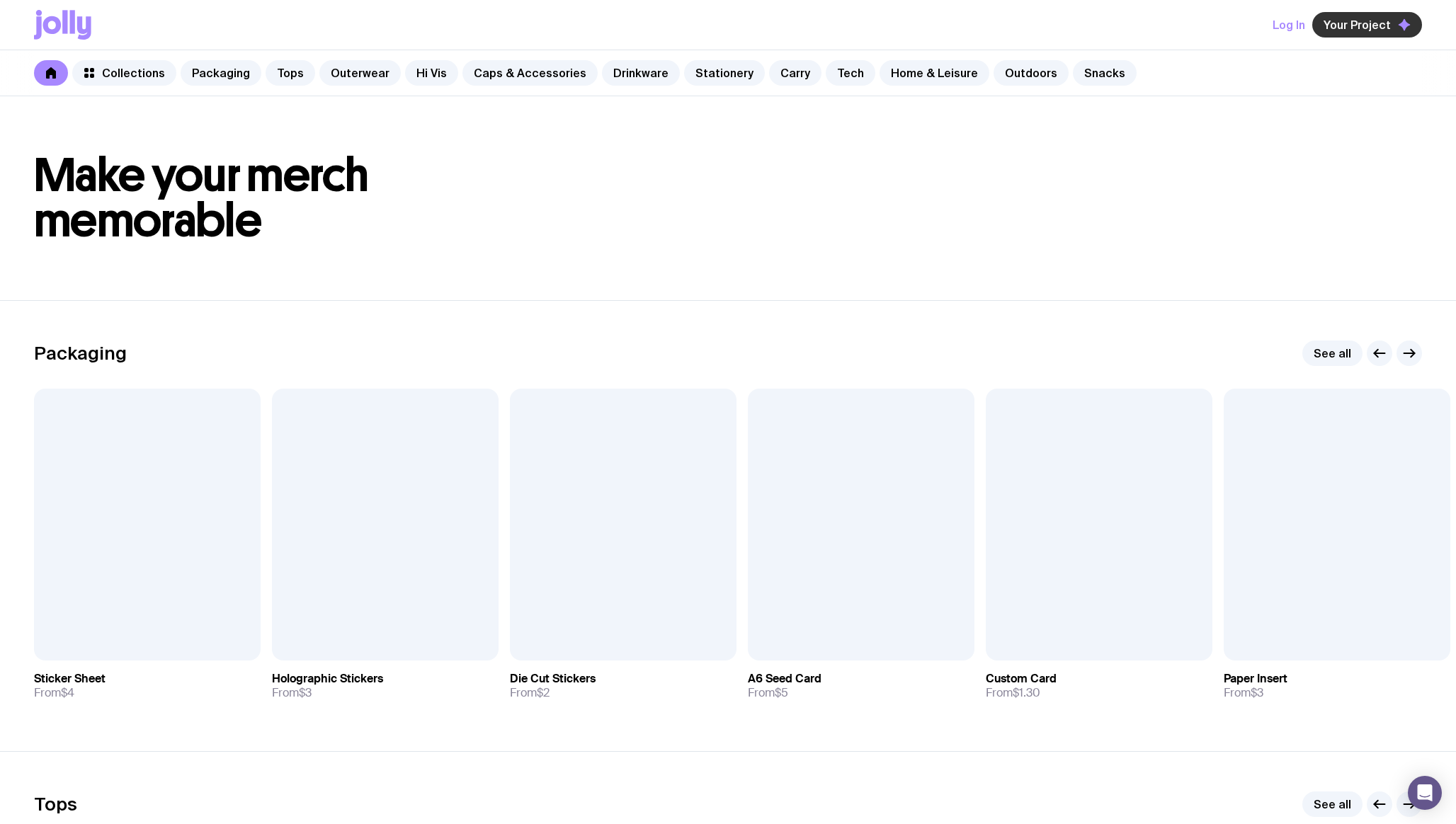
click at [1379, 24] on span "Your Project" at bounding box center [1358, 25] width 67 height 14
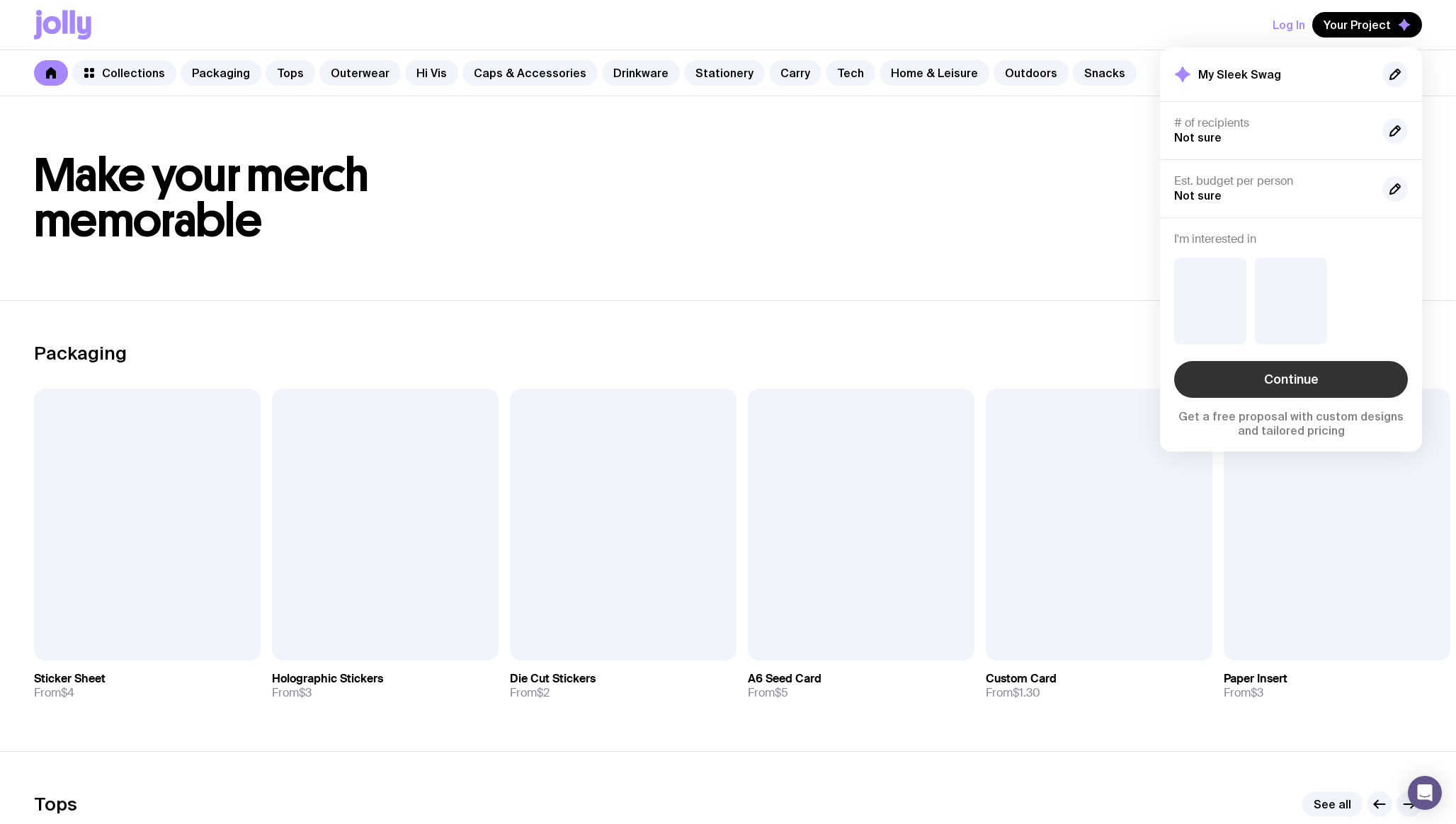
click at [1269, 374] on link "Continue" at bounding box center [1290, 379] width 234 height 37
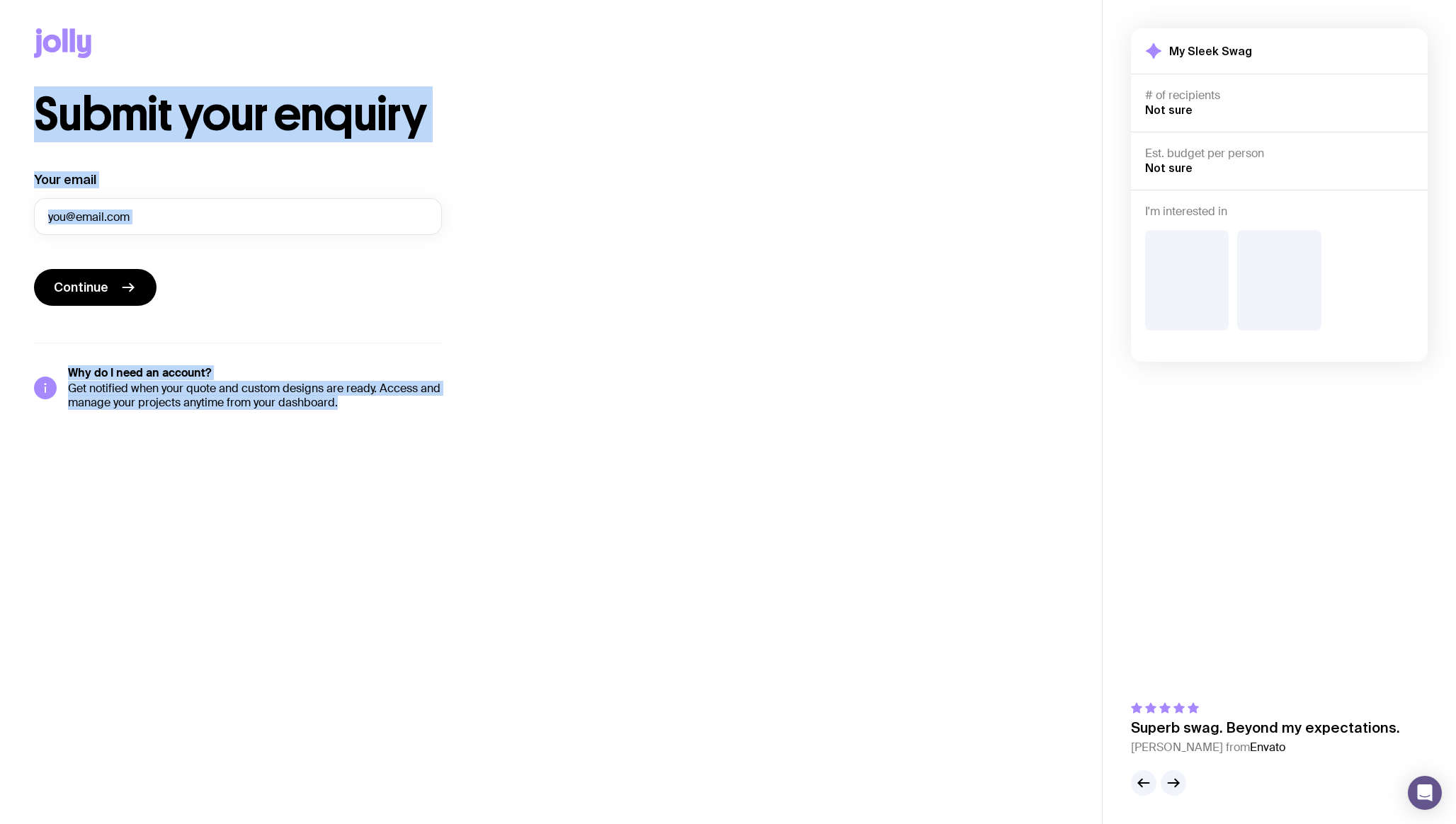
drag, startPoint x: 25, startPoint y: 30, endPoint x: 405, endPoint y: 505, distance: 608.3
click at [405, 505] on main "Submit your enquiry Your email Continue Why do I need an account? Get notified …" at bounding box center [551, 412] width 1102 height 824
click at [466, 481] on main "Submit your enquiry Your email Continue Why do I need an account? Get notified …" at bounding box center [551, 412] width 1102 height 824
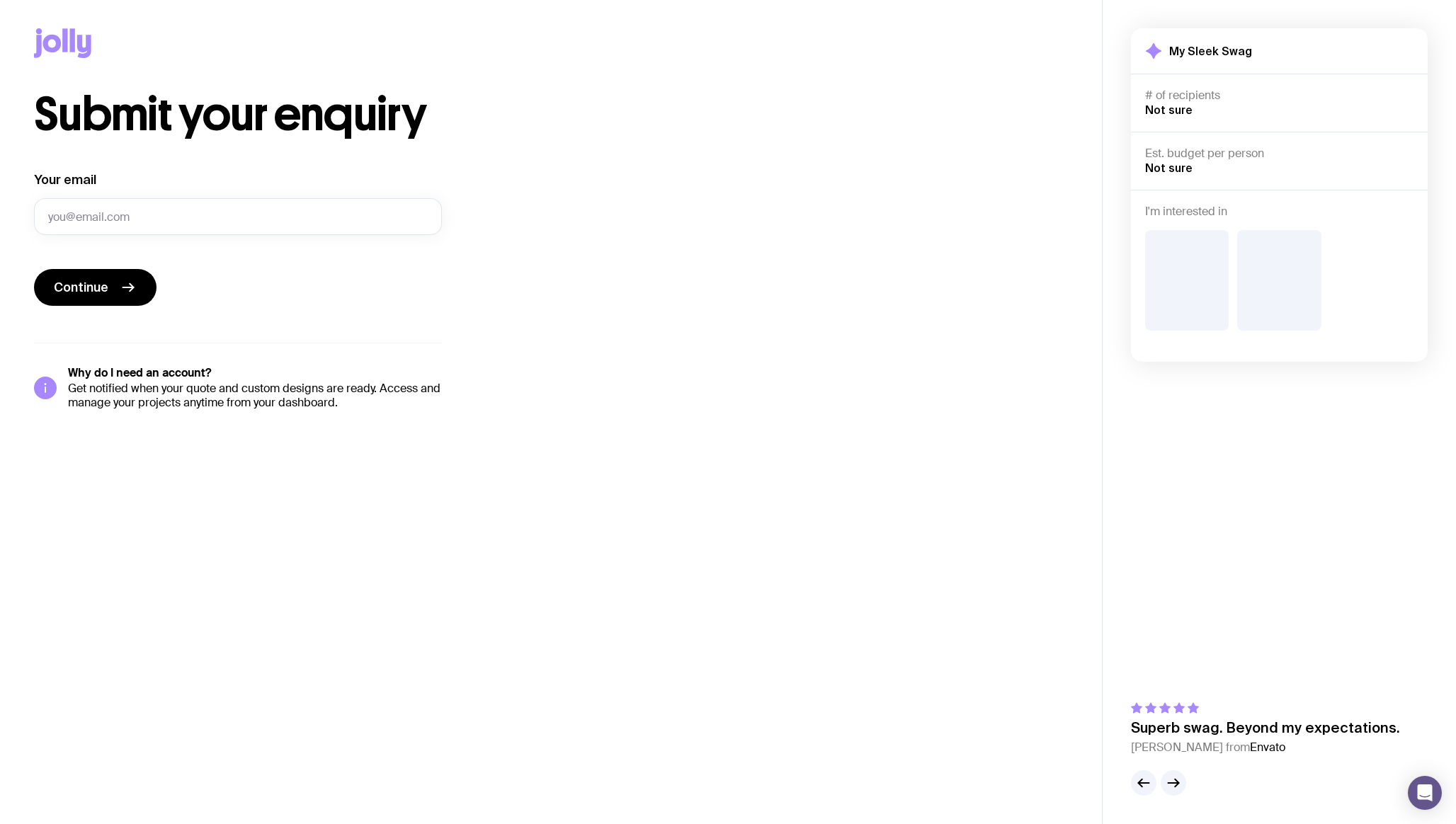
click at [80, 48] on icon at bounding box center [84, 46] width 14 height 23
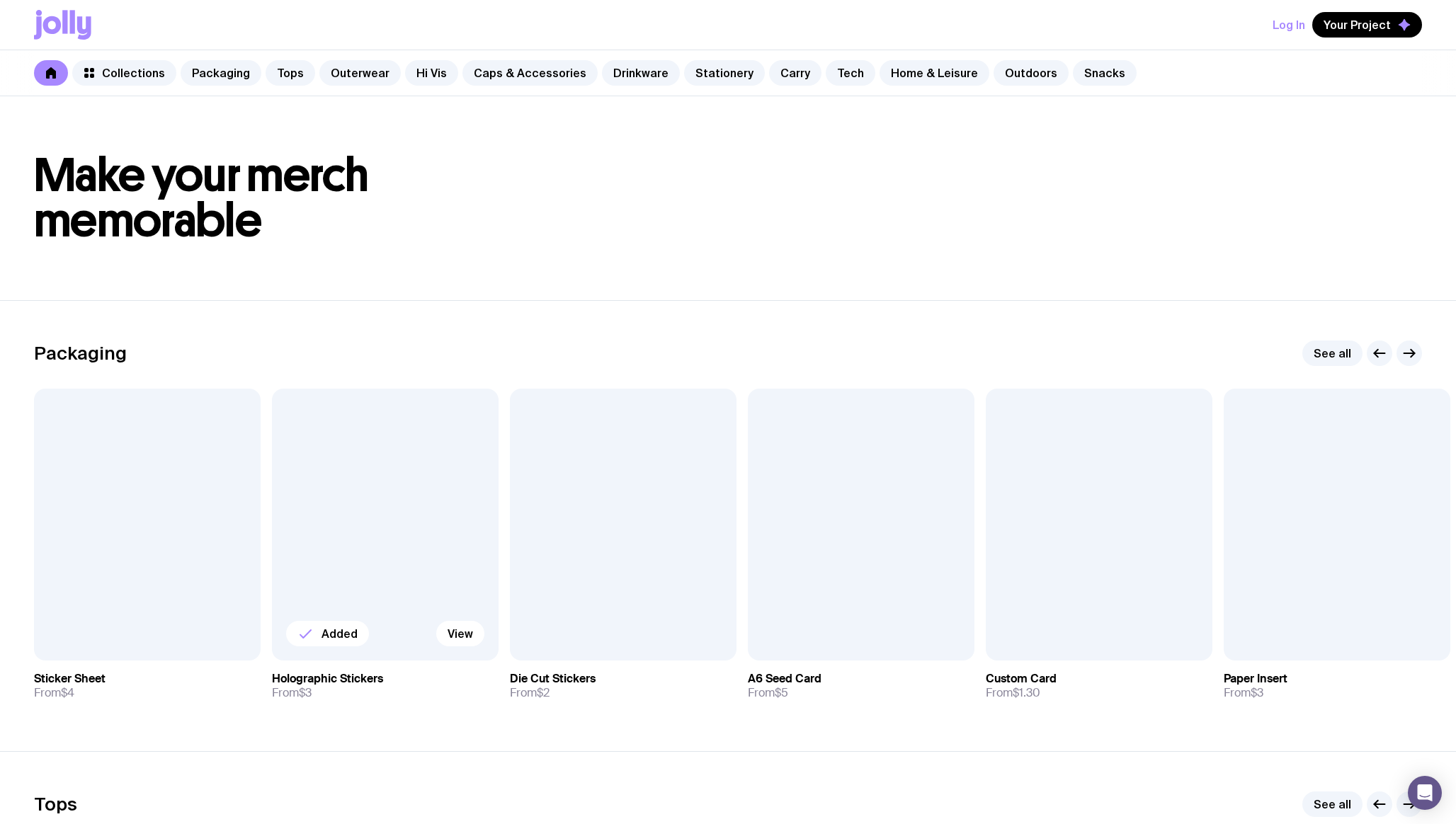
click at [401, 526] on div at bounding box center [385, 525] width 227 height 272
click at [62, 22] on icon at bounding box center [62, 25] width 57 height 30
click at [566, 169] on h1 "Make your merch memorable" at bounding box center [728, 198] width 1388 height 91
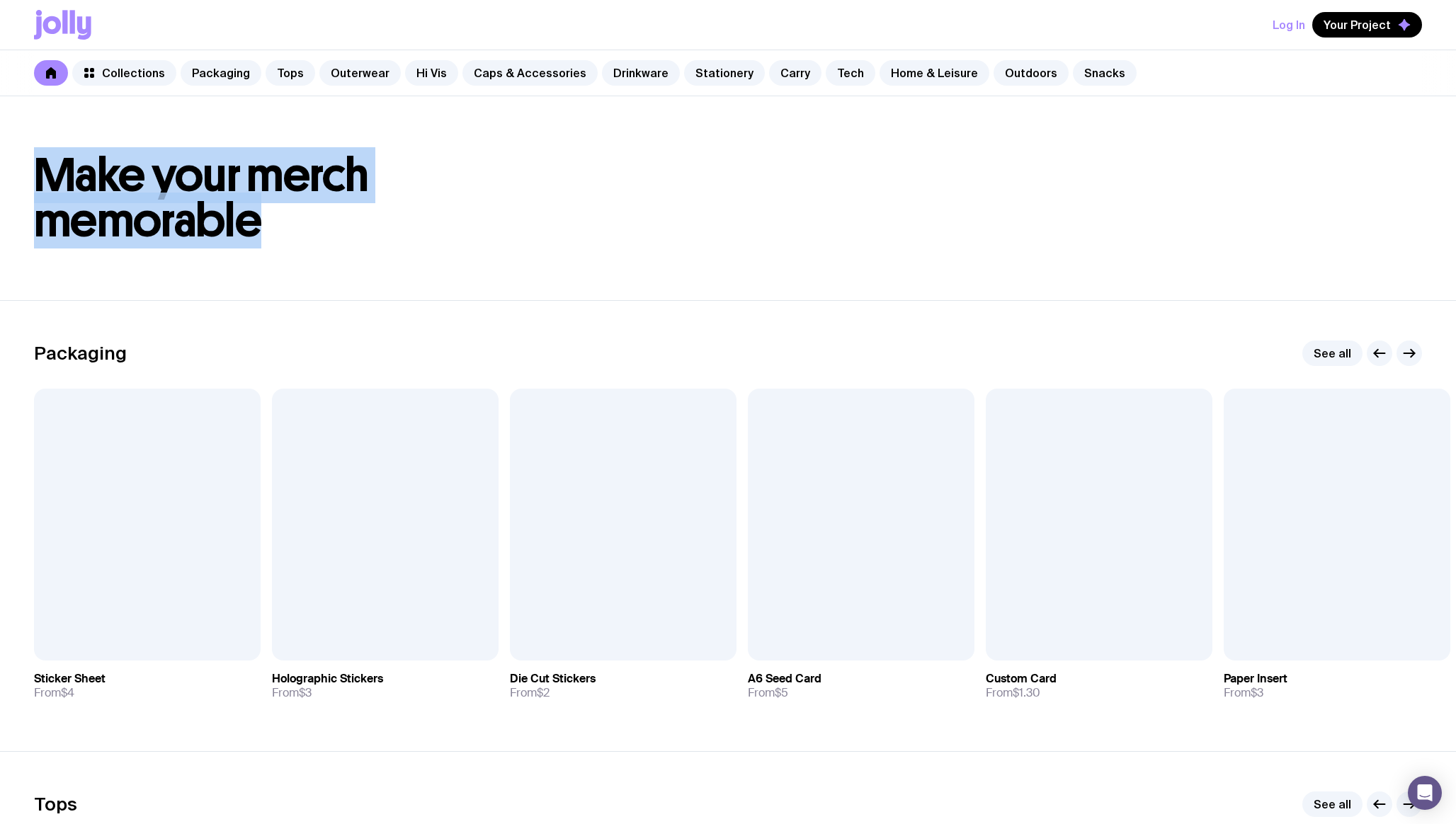
drag, startPoint x: 45, startPoint y: 159, endPoint x: 449, endPoint y: 280, distance: 421.7
click at [448, 280] on header "Make your merch memorable" at bounding box center [728, 198] width 1456 height 204
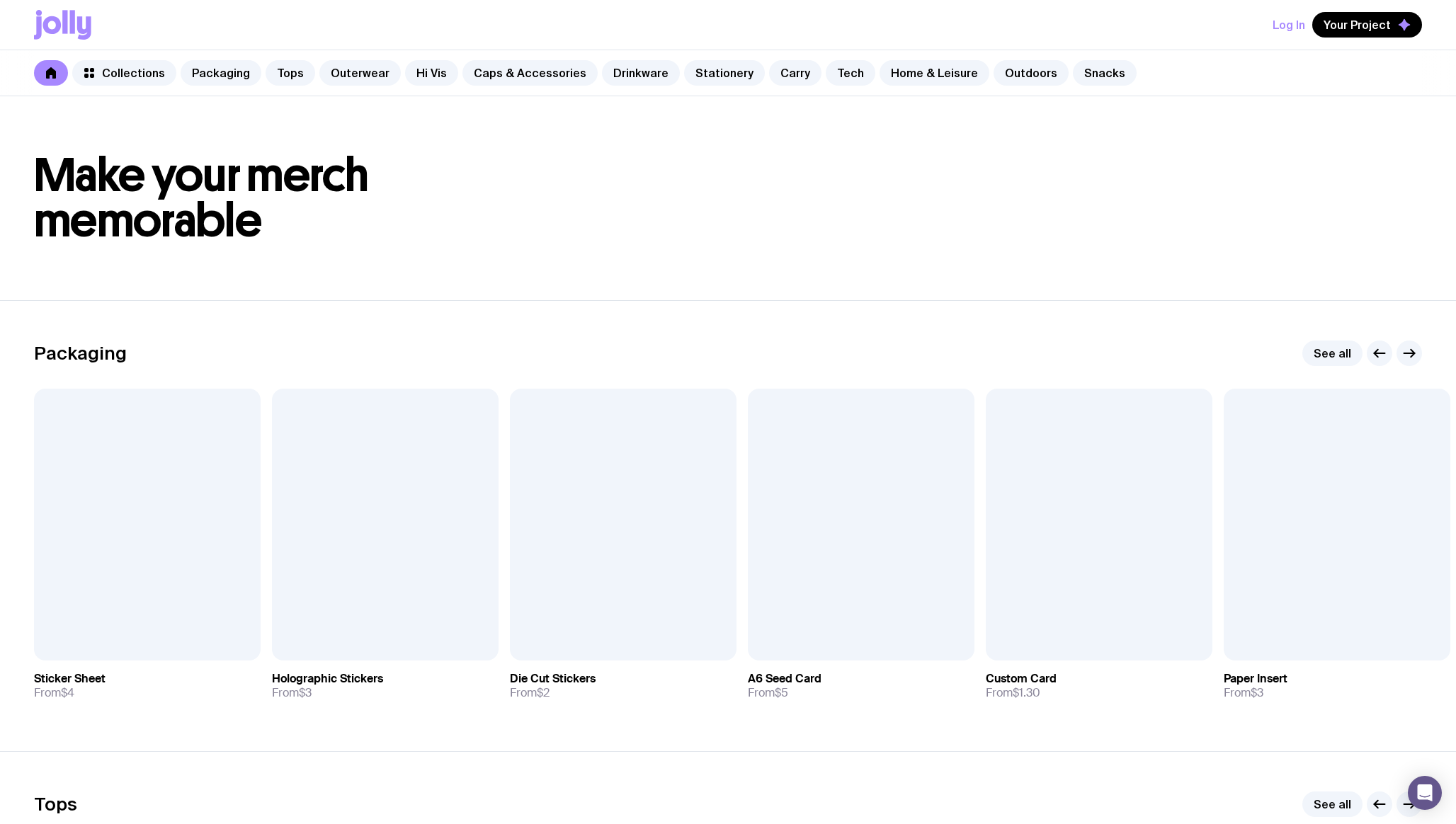
click at [459, 266] on header "Make your merch memorable" at bounding box center [728, 198] width 1456 height 204
click at [1390, 29] on button "Your Project" at bounding box center [1367, 24] width 110 height 26
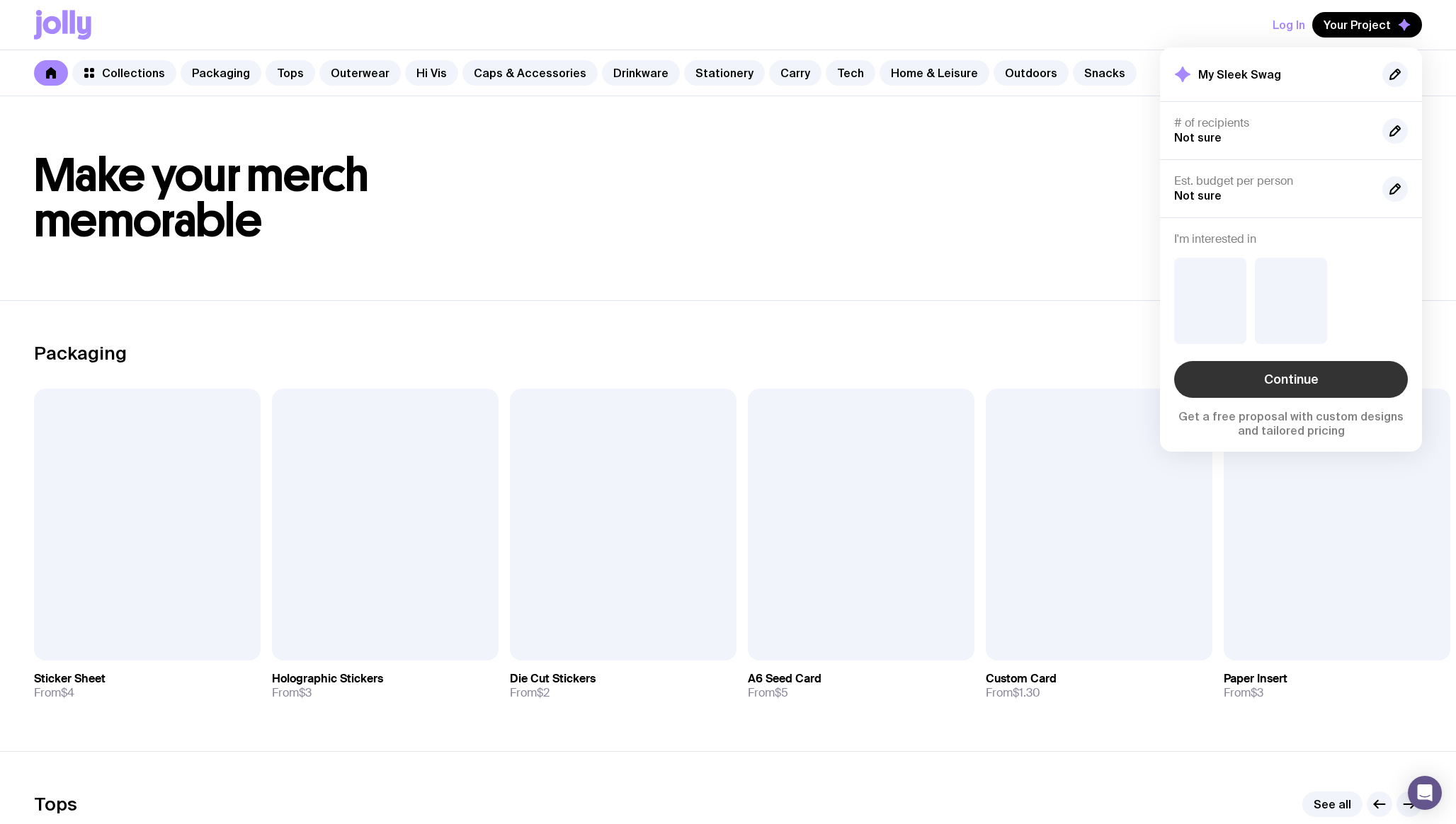
click at [1266, 383] on link "Continue" at bounding box center [1290, 379] width 234 height 37
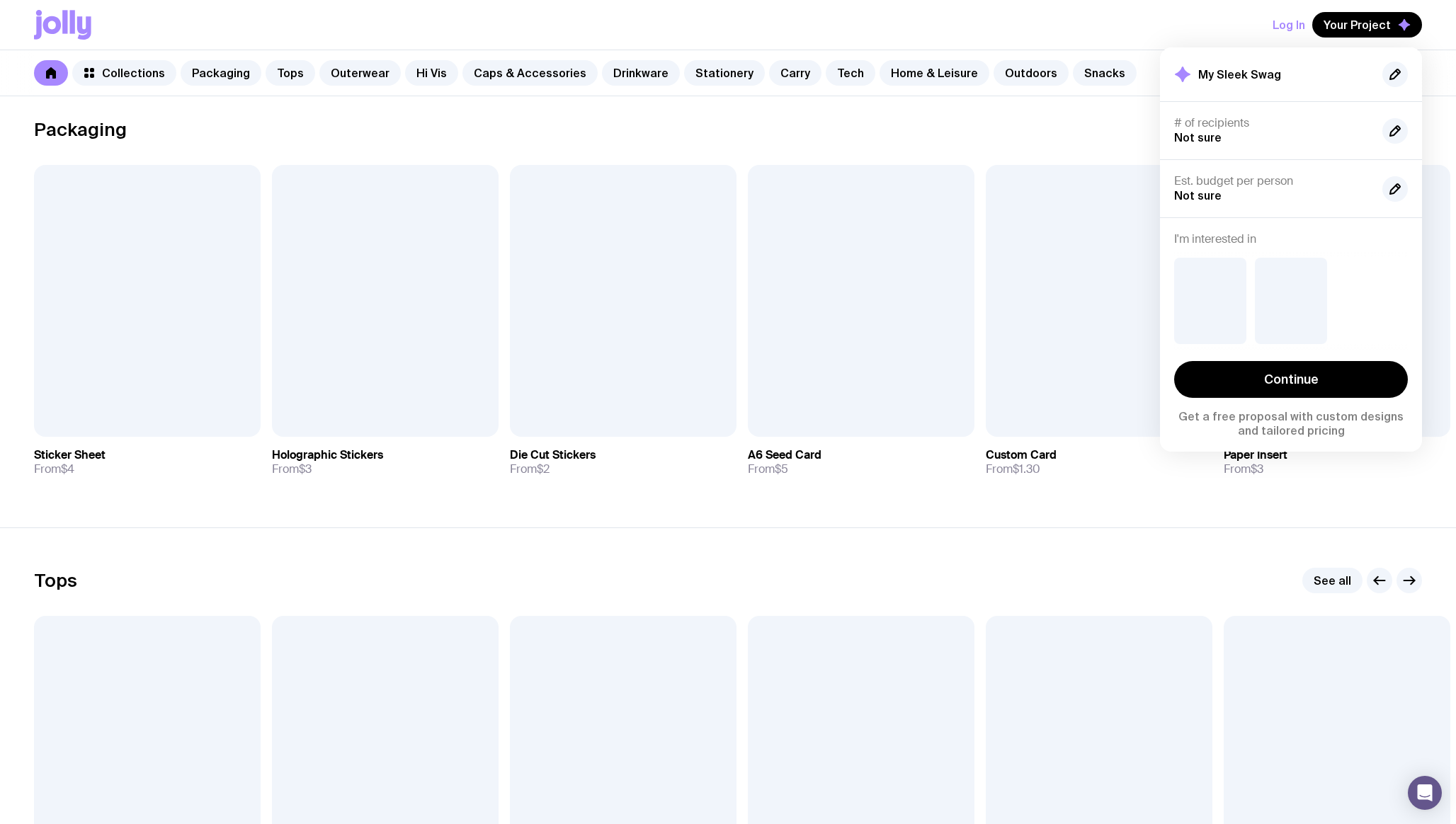
scroll to position [223, 0]
click at [732, 512] on section "Packaging See all Add to wishlist View Sticker Sheet From $4 Added View Hologra…" at bounding box center [728, 304] width 1456 height 451
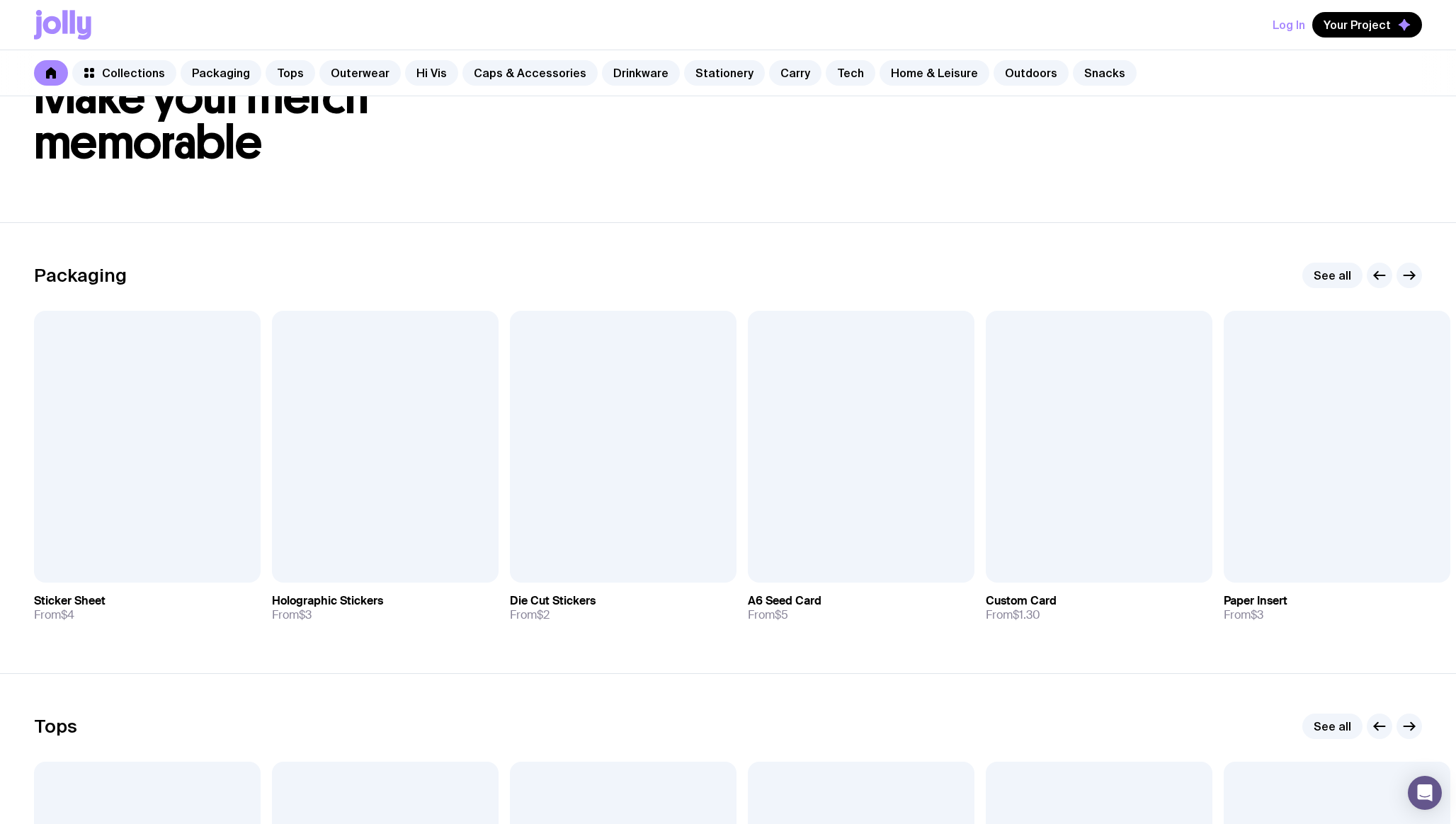
scroll to position [79, 0]
click at [1361, 19] on span "Your Project" at bounding box center [1358, 25] width 67 height 14
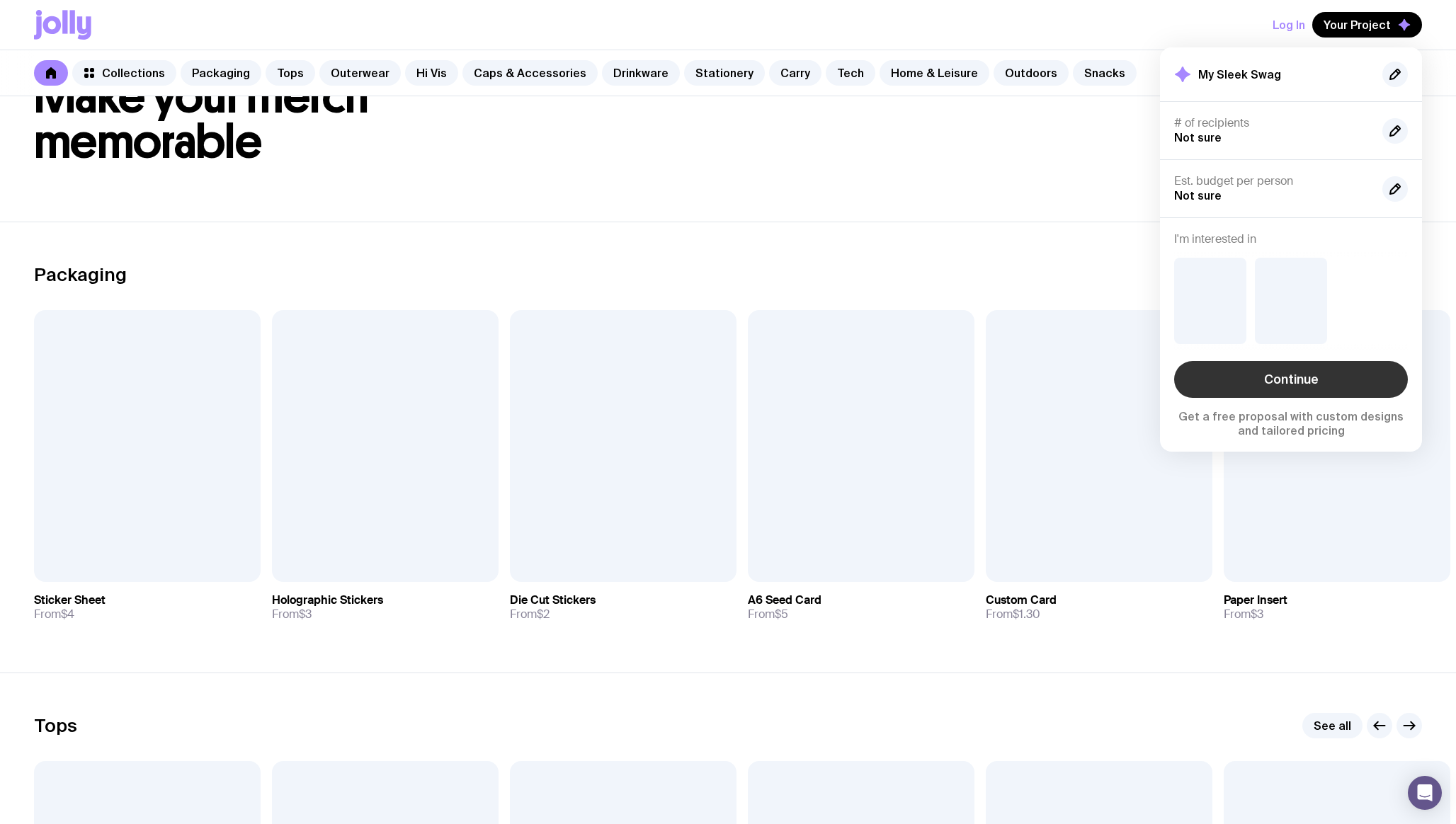
click at [1257, 394] on link "Continue" at bounding box center [1290, 379] width 234 height 37
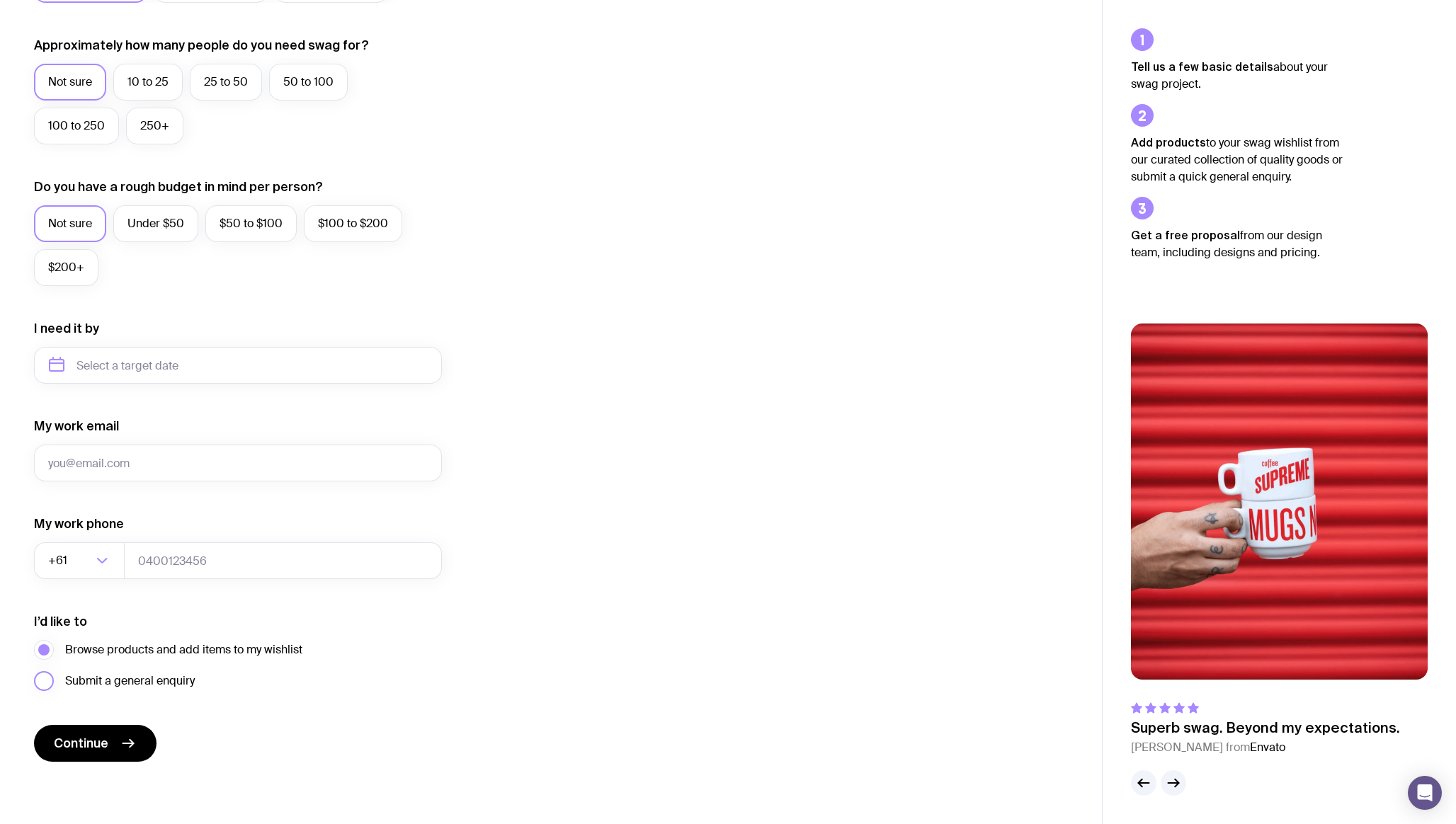
click at [106, 686] on span "Submit a general enquiry" at bounding box center [130, 681] width 130 height 17
click at [0, 0] on input "Submit a general enquiry" at bounding box center [0, 0] width 0 height 0
drag, startPoint x: 202, startPoint y: 683, endPoint x: 192, endPoint y: 686, distance: 10.4
click at [192, 686] on div "Submit a general enquiry" at bounding box center [169, 680] width 269 height 20
